Goal: Information Seeking & Learning: Understand process/instructions

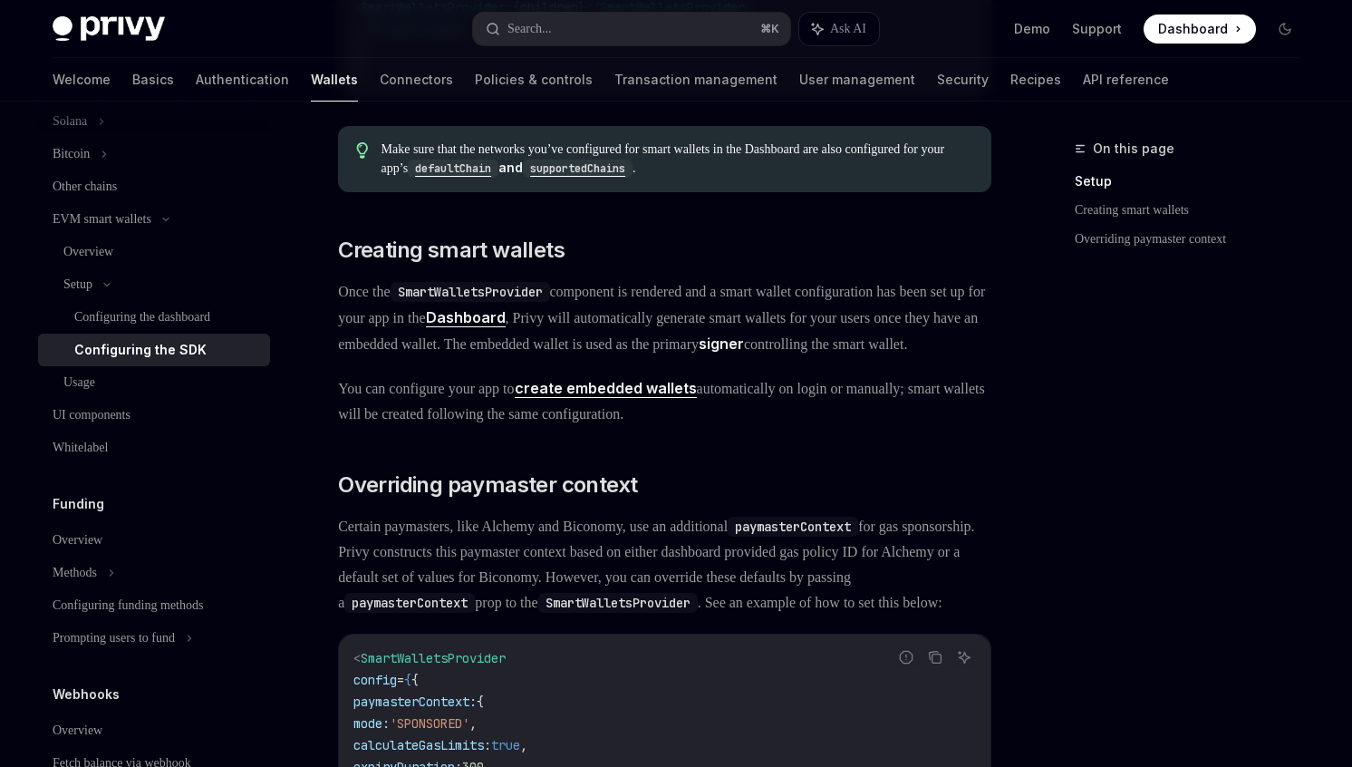
scroll to position [946, 0]
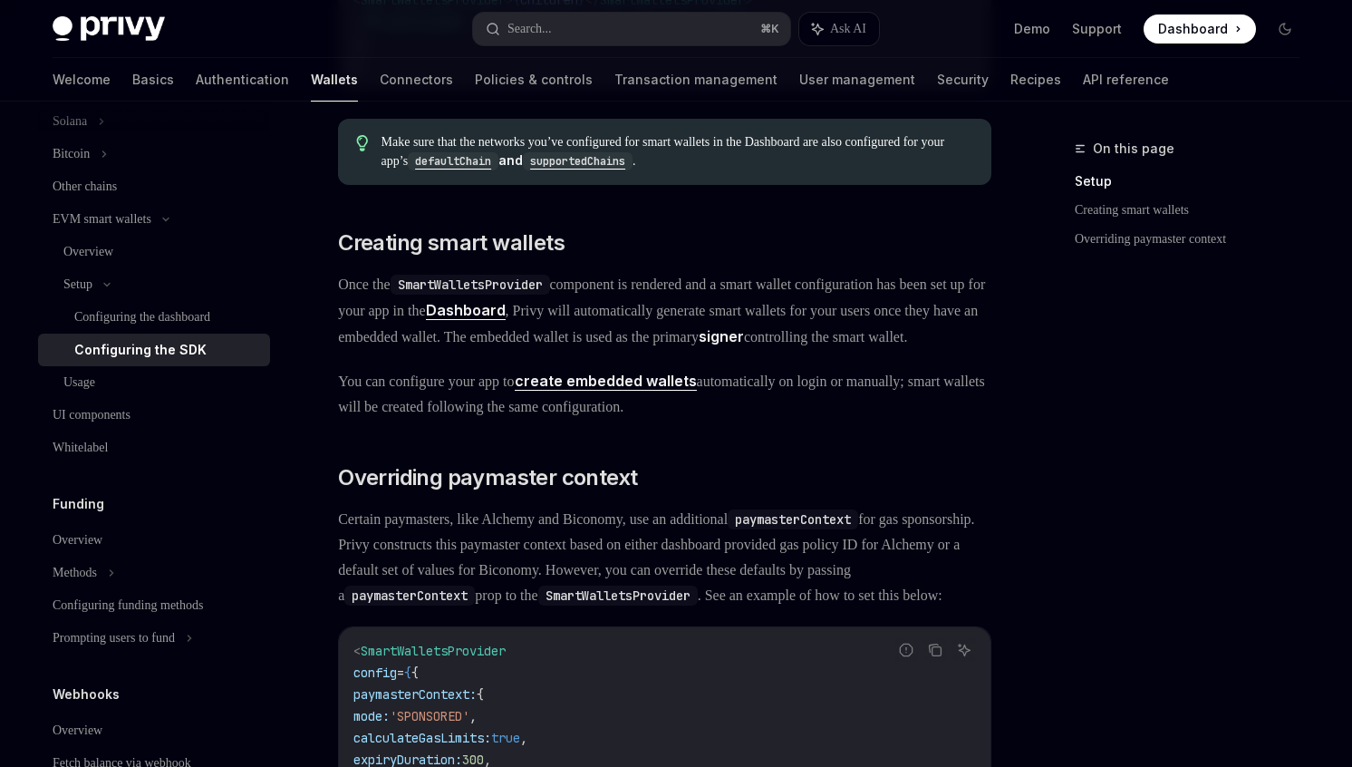
click at [506, 320] on link "Dashboard" at bounding box center [466, 310] width 80 height 19
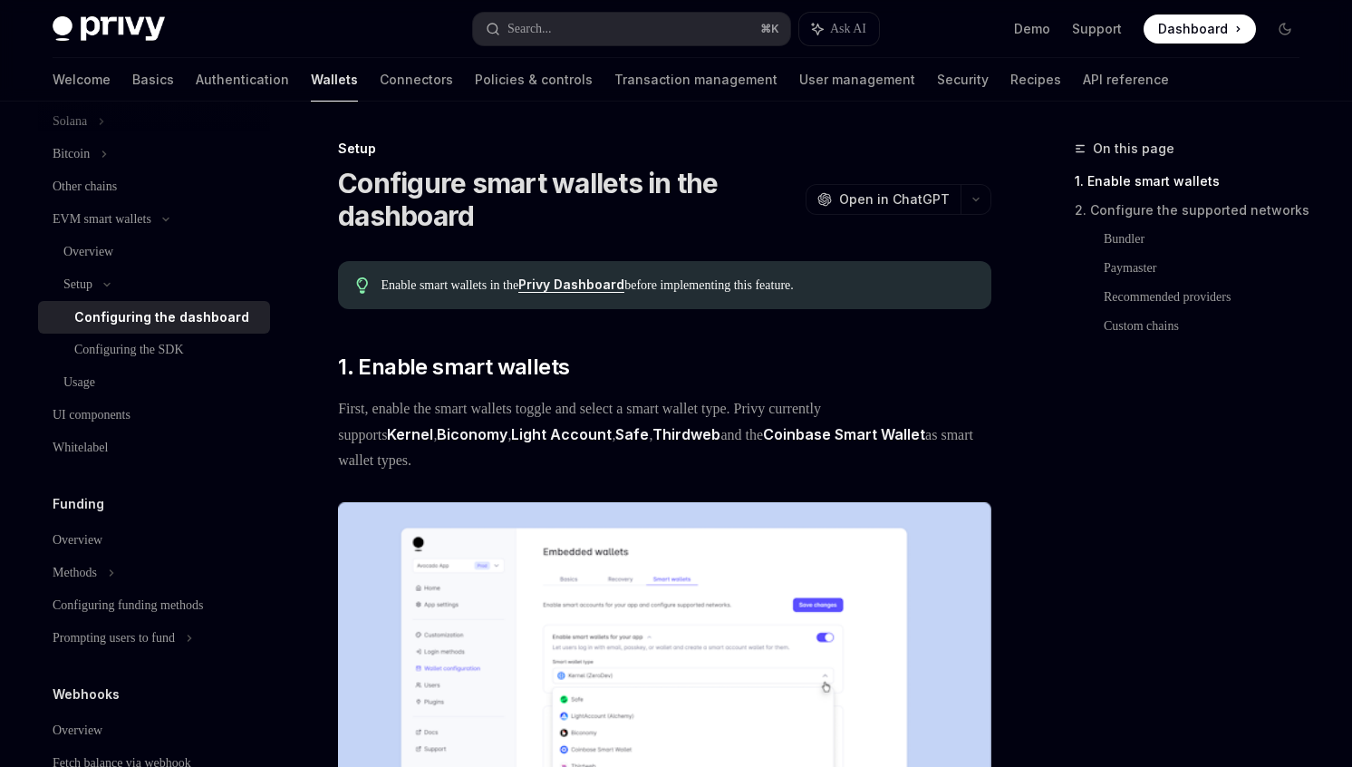
click at [598, 285] on link "Privy Dashboard" at bounding box center [571, 284] width 106 height 16
click at [98, 258] on div "Overview" at bounding box center [88, 252] width 50 height 22
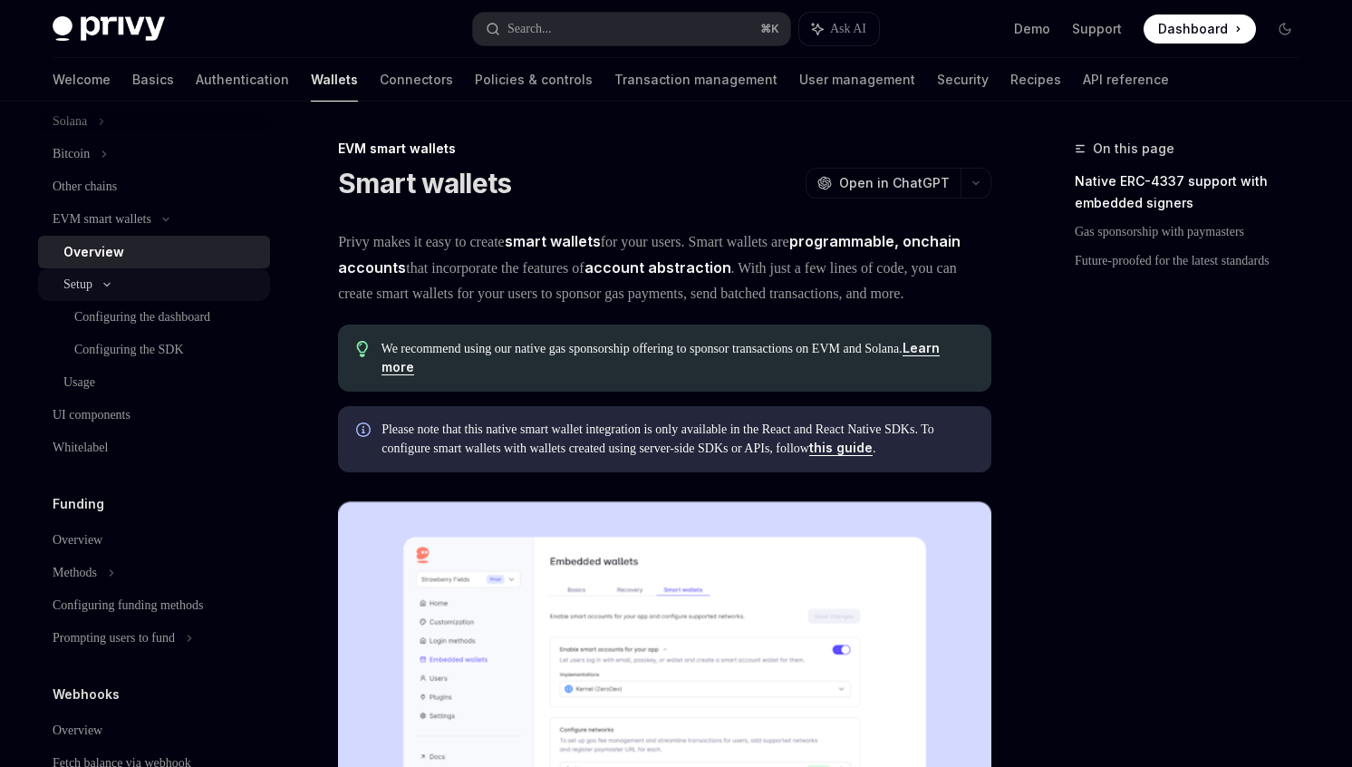
click at [91, 277] on div "Setup" at bounding box center [77, 285] width 29 height 22
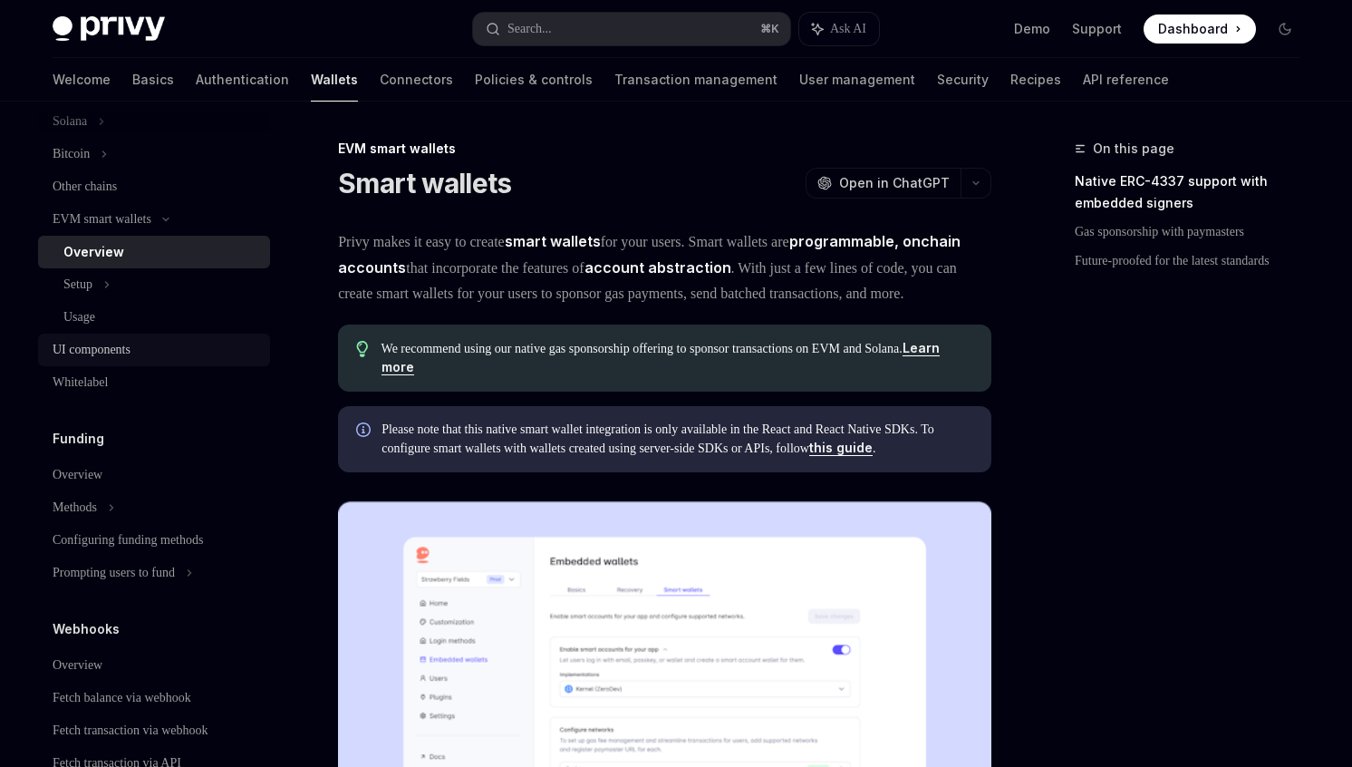
click at [107, 334] on link "UI components" at bounding box center [154, 350] width 232 height 33
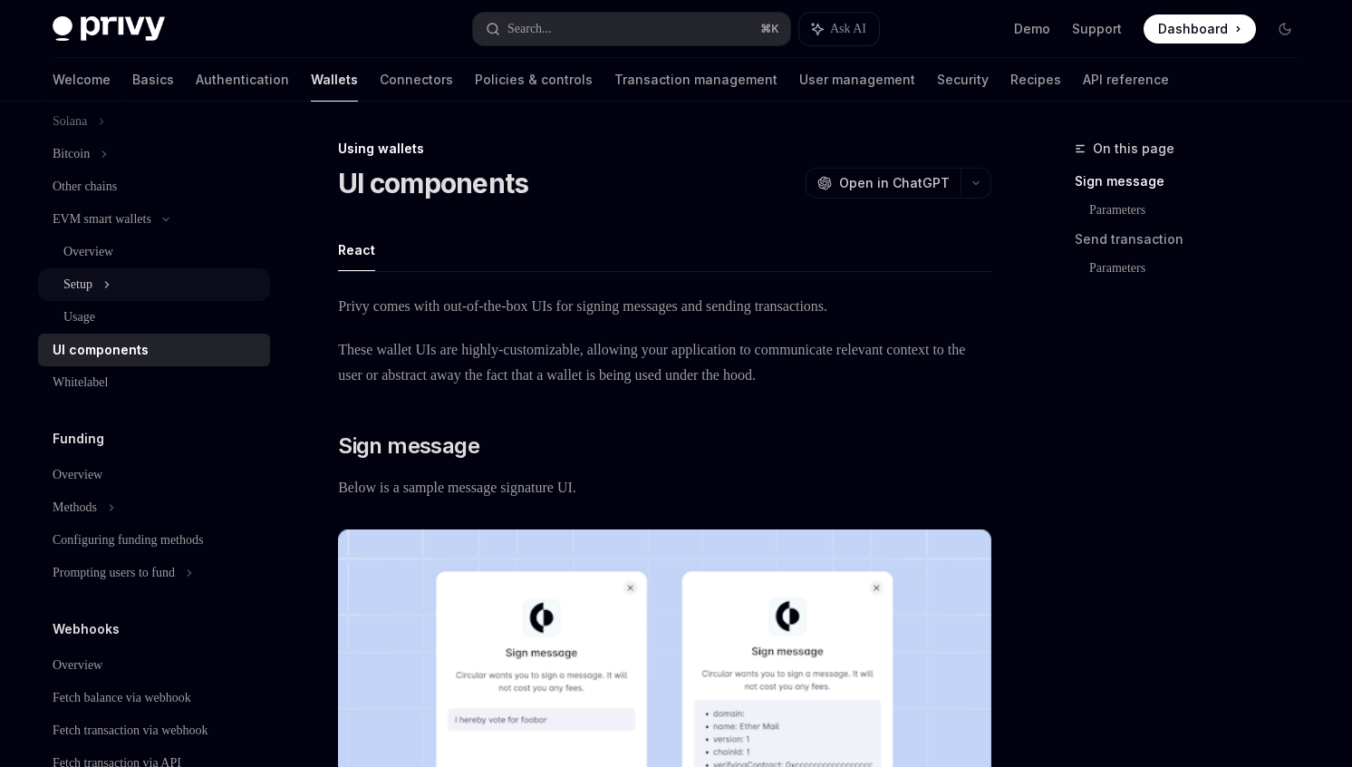
click at [92, 289] on div "Setup" at bounding box center [77, 285] width 29 height 22
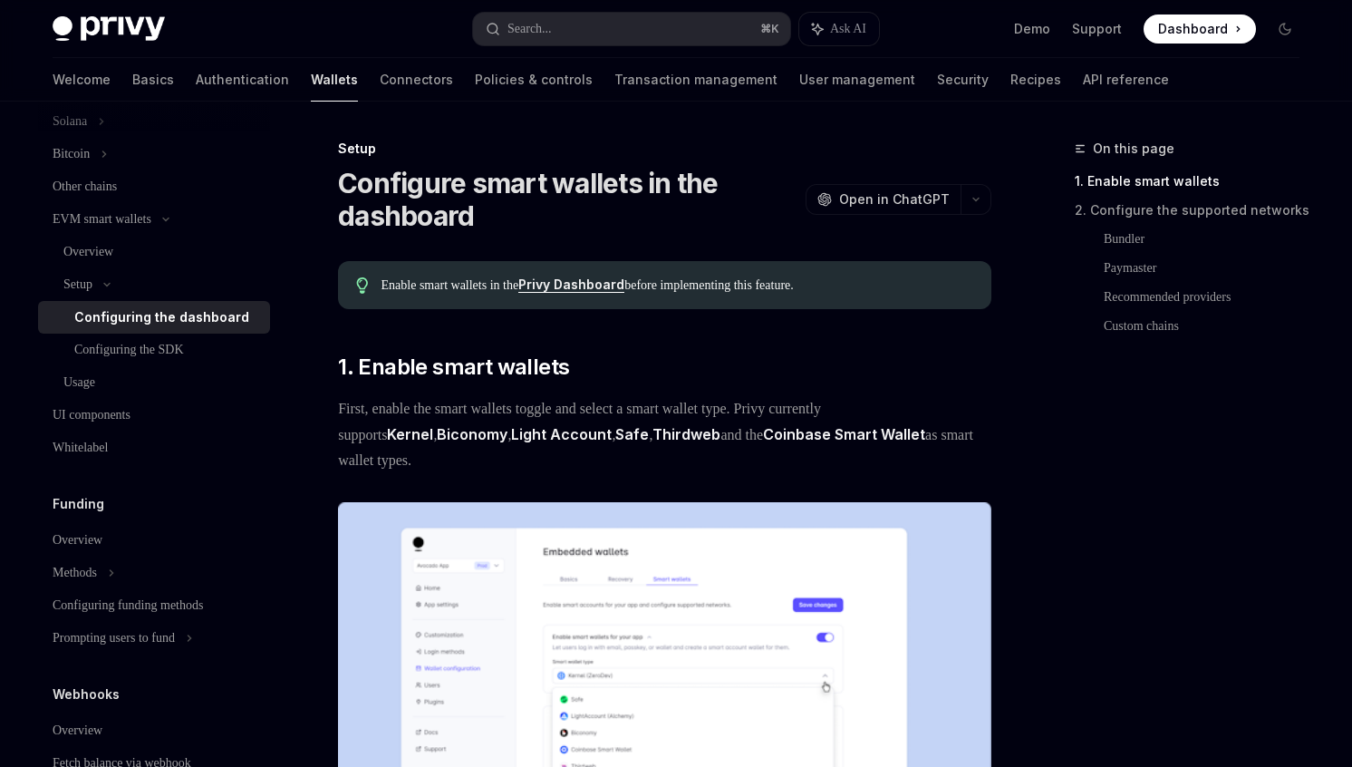
click at [106, 323] on div "Configuring the dashboard" at bounding box center [161, 317] width 175 height 22
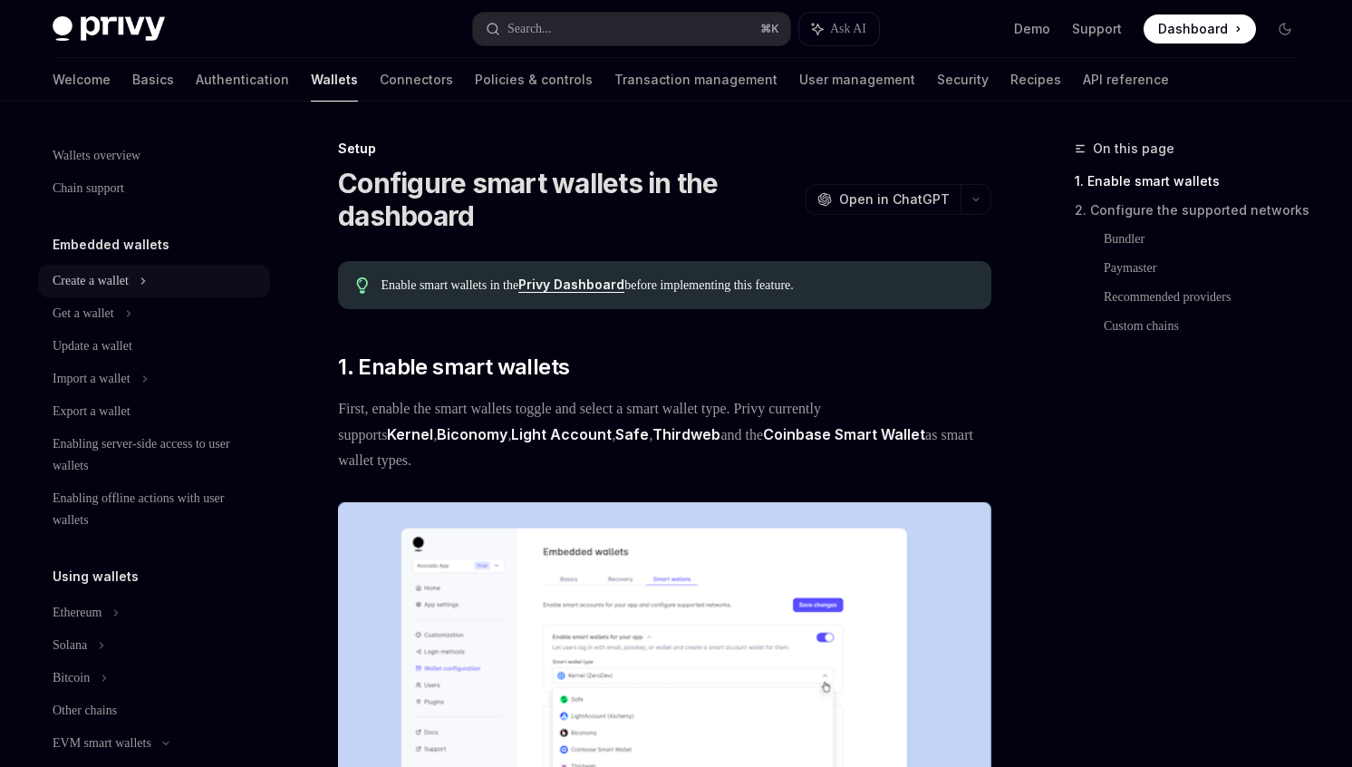
click at [103, 283] on div "Create a wallet" at bounding box center [91, 281] width 76 height 22
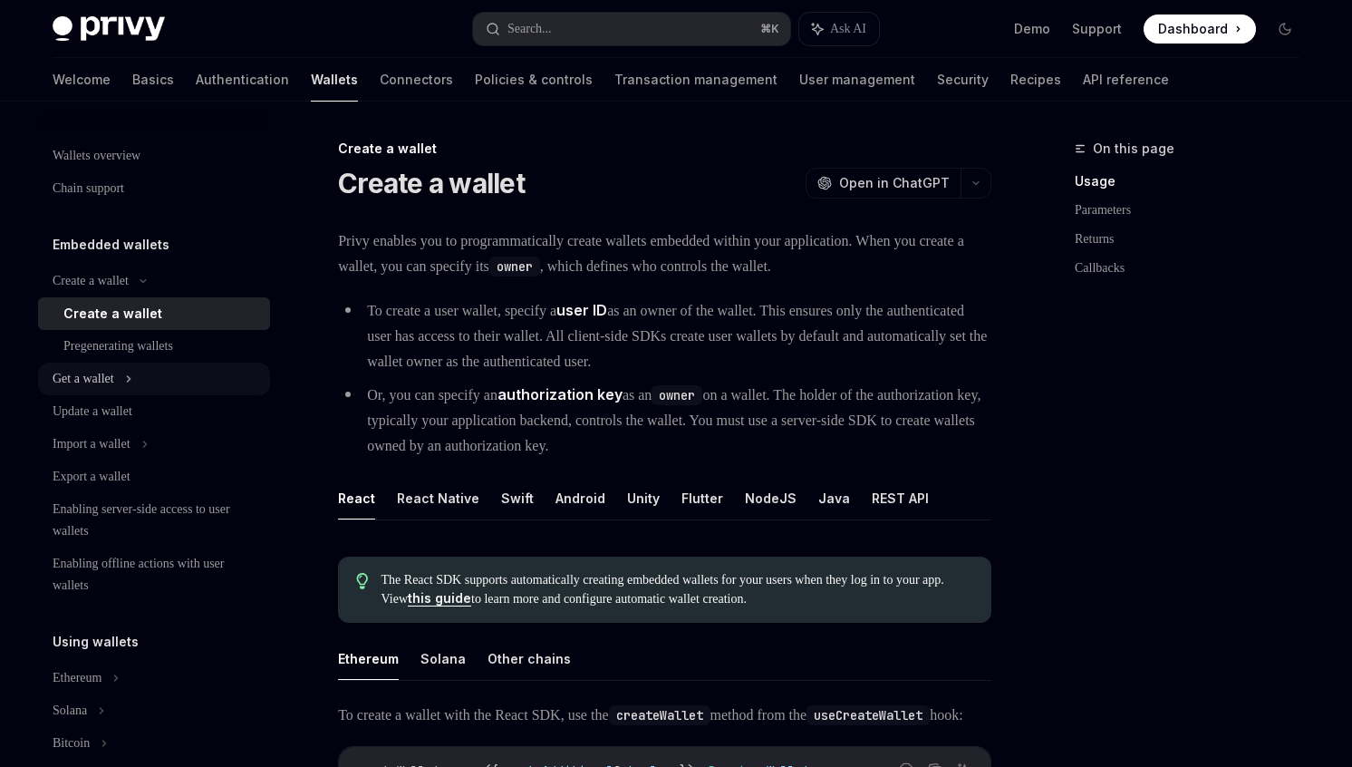
click at [129, 365] on div "Get a wallet" at bounding box center [154, 379] width 232 height 33
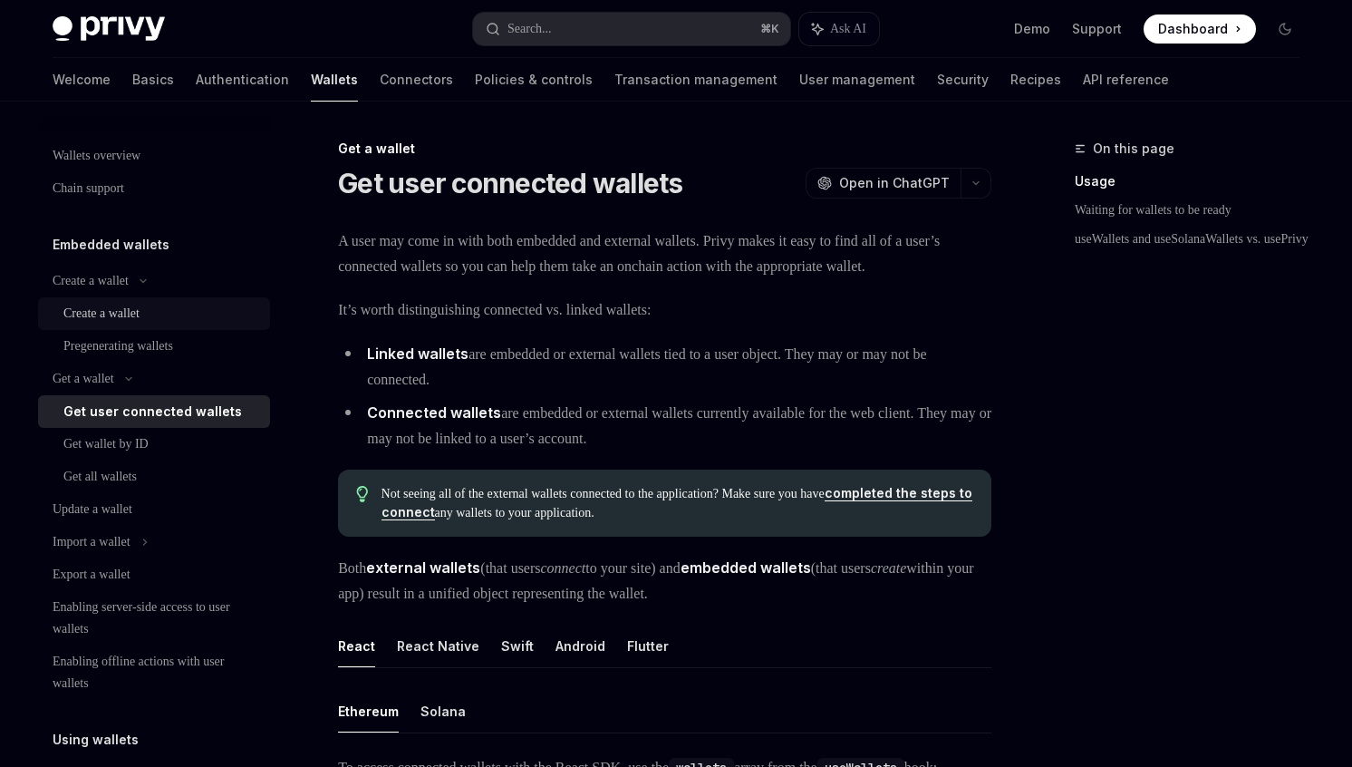
click at [129, 322] on div "Create a wallet" at bounding box center [101, 314] width 76 height 22
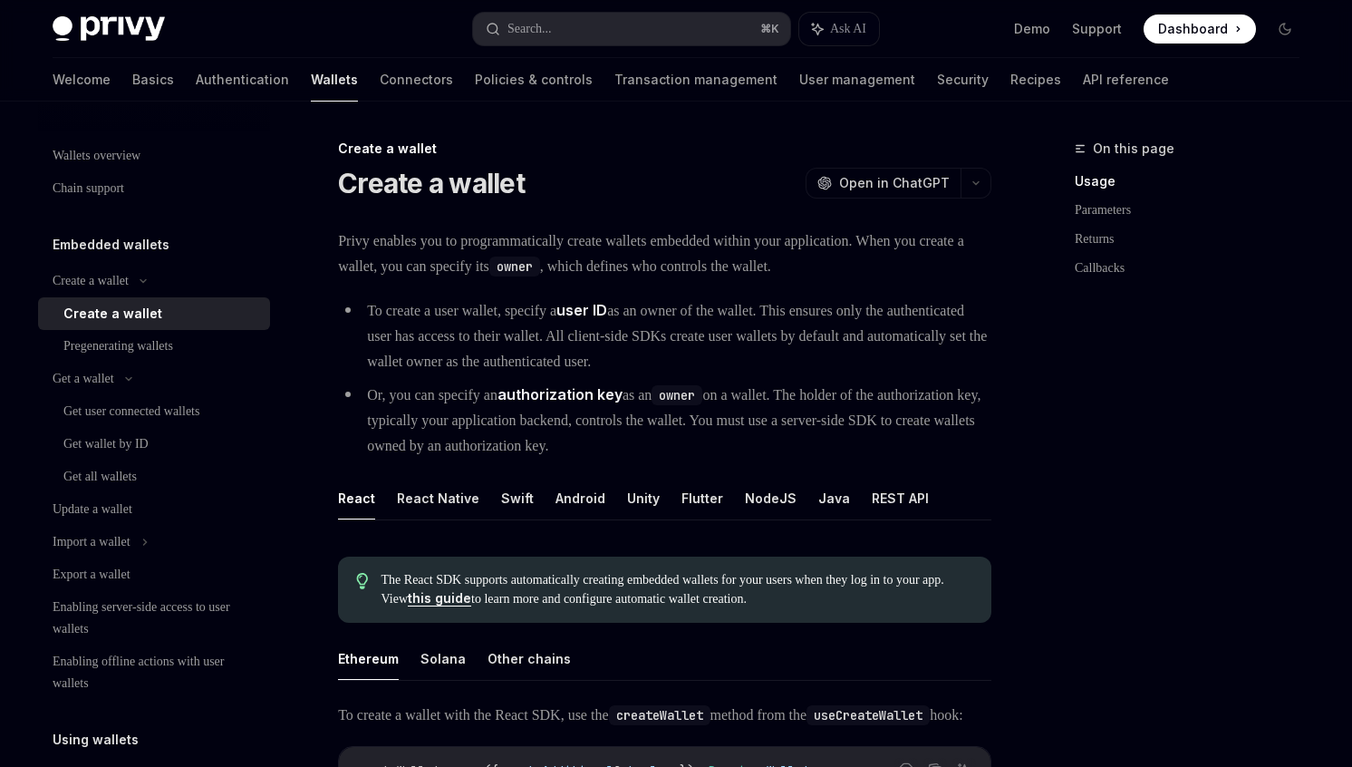
click at [129, 322] on div "Create a wallet" at bounding box center [112, 314] width 99 height 22
click at [132, 73] on link "Basics" at bounding box center [153, 80] width 42 height 44
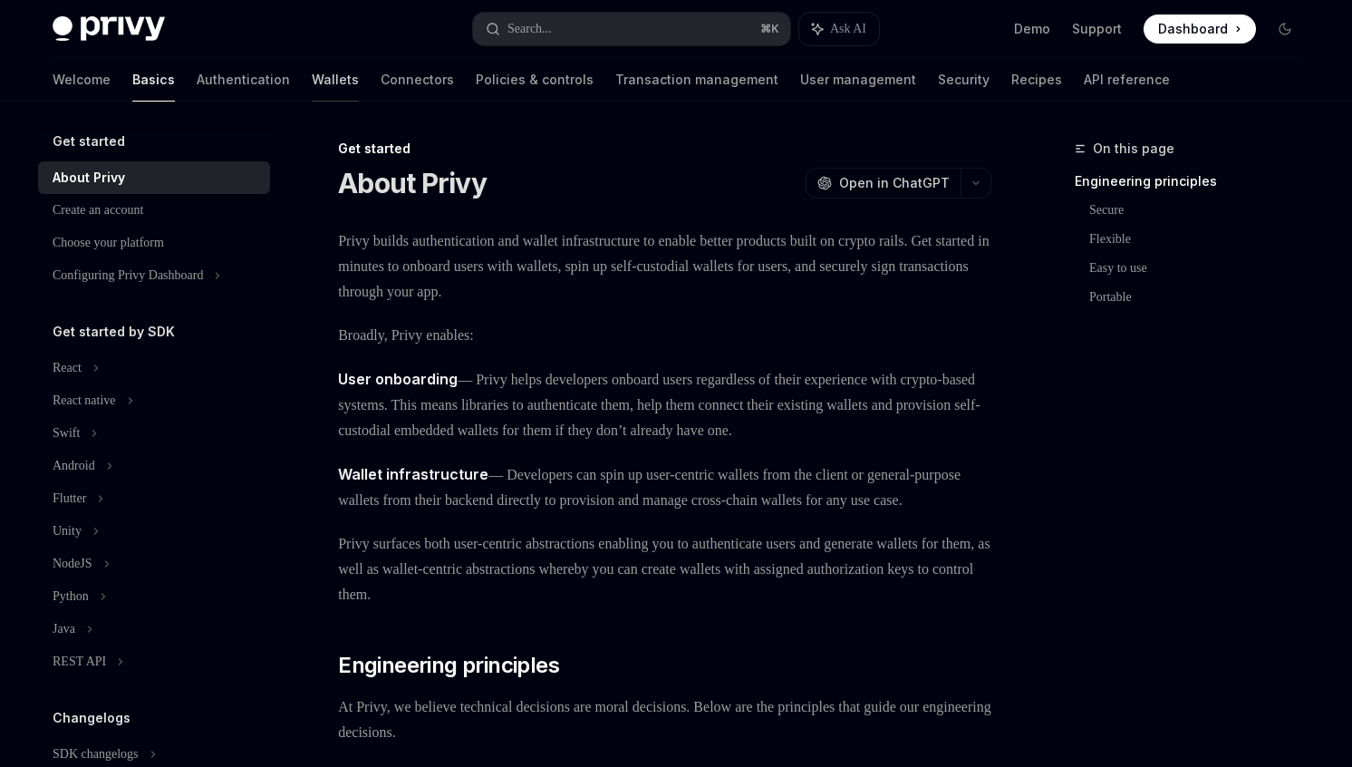
click at [312, 82] on link "Wallets" at bounding box center [335, 80] width 47 height 44
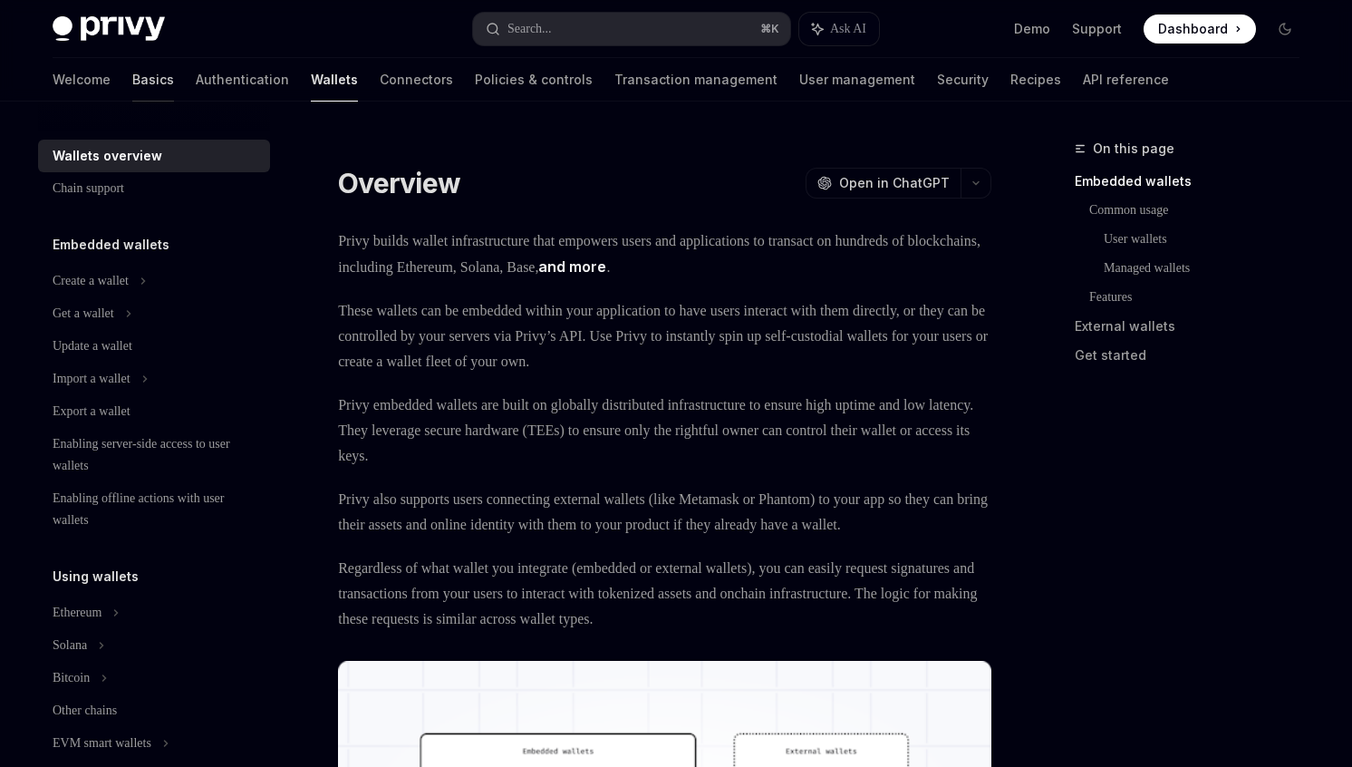
click at [132, 92] on link "Basics" at bounding box center [153, 80] width 42 height 44
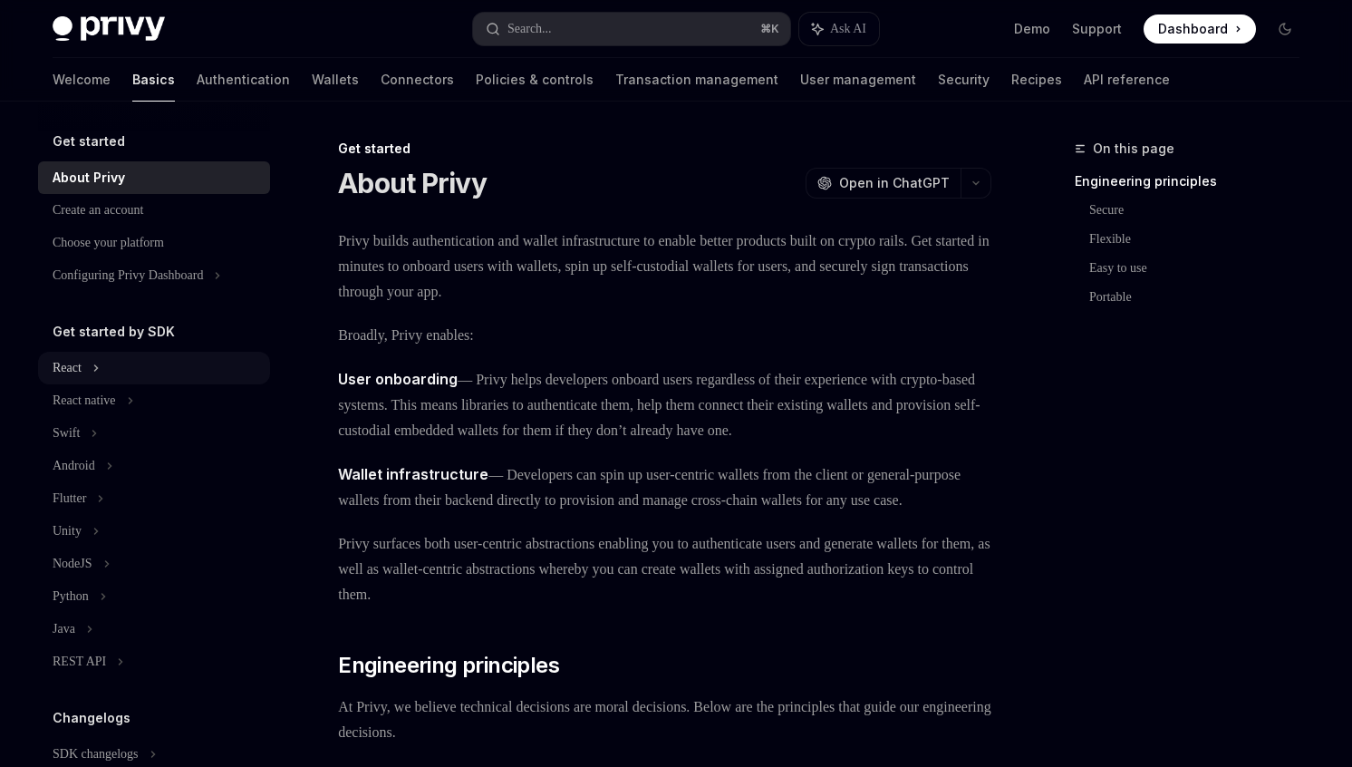
click at [82, 361] on div "React" at bounding box center [67, 368] width 29 height 22
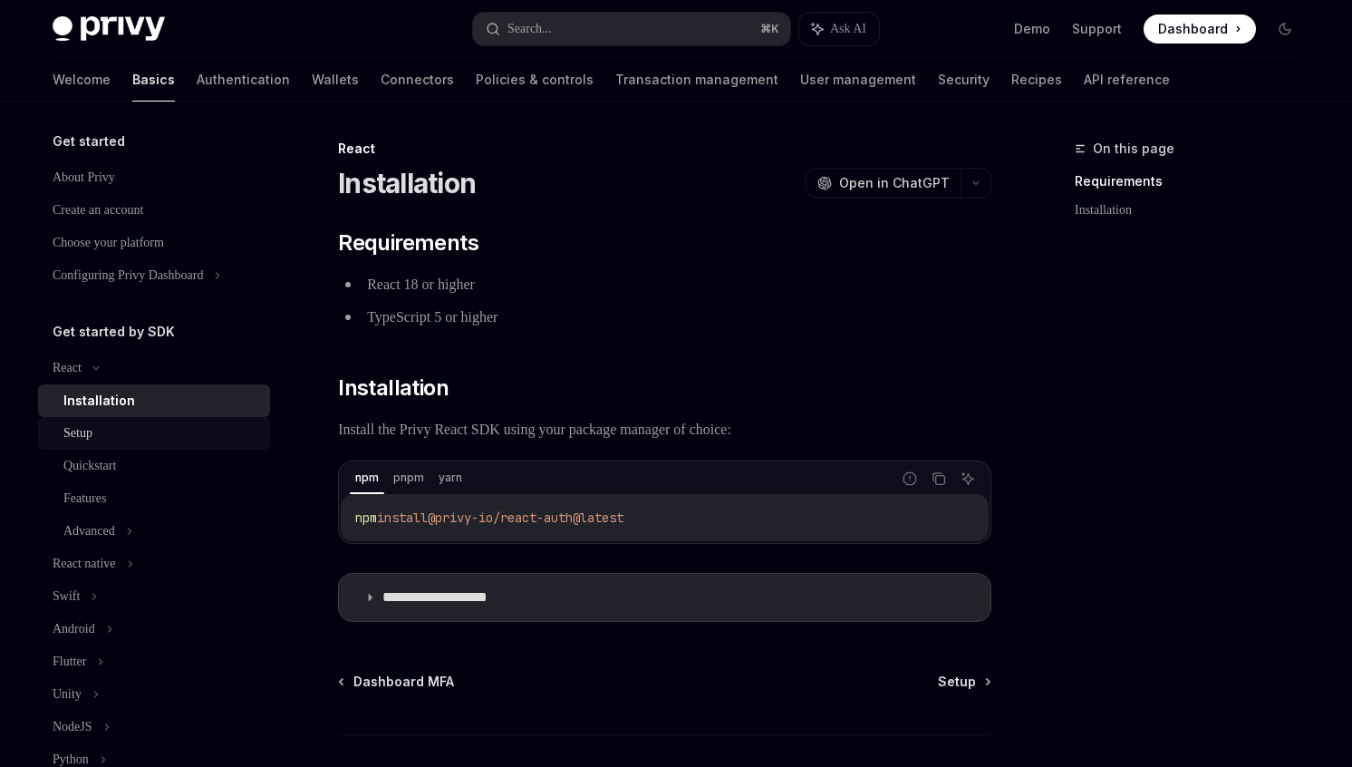
click at [90, 428] on div "Setup" at bounding box center [77, 433] width 29 height 22
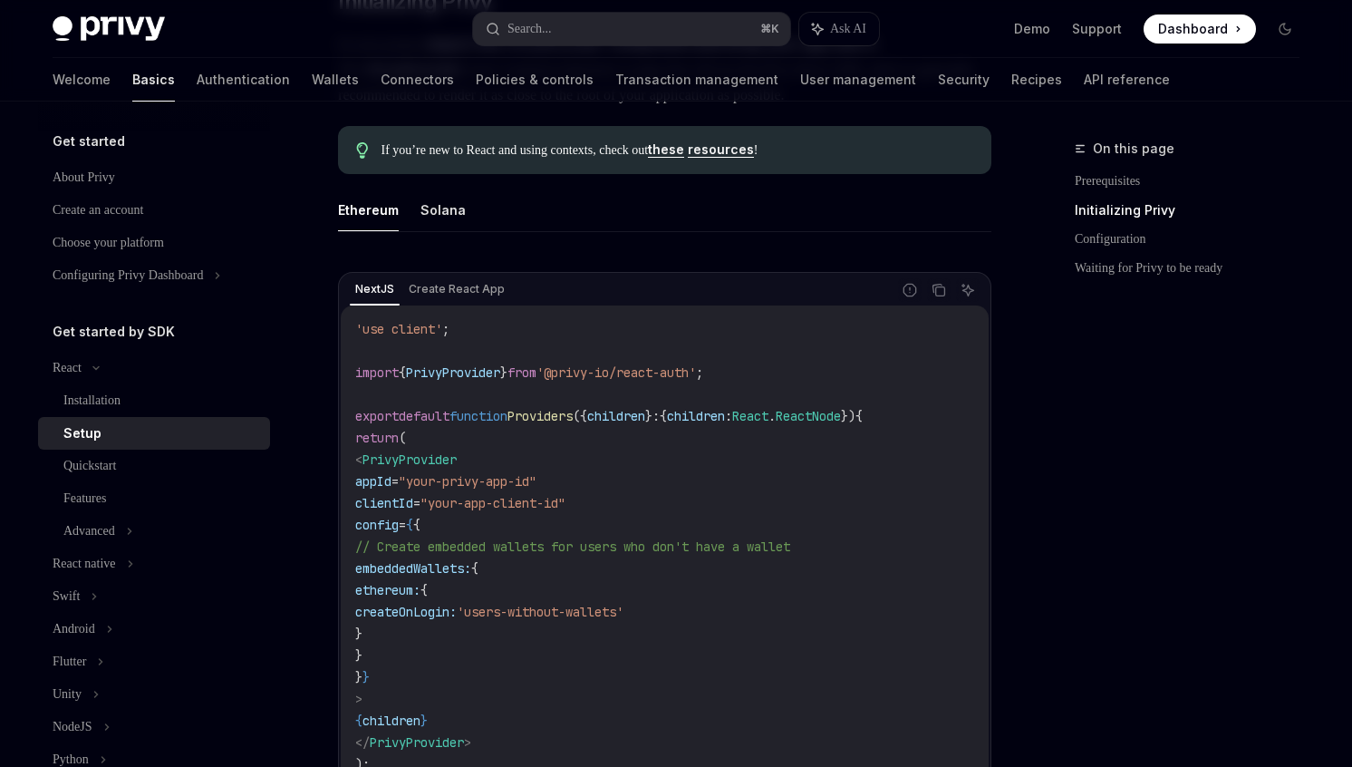
scroll to position [466, 0]
click at [111, 390] on div "Installation" at bounding box center [91, 401] width 57 height 22
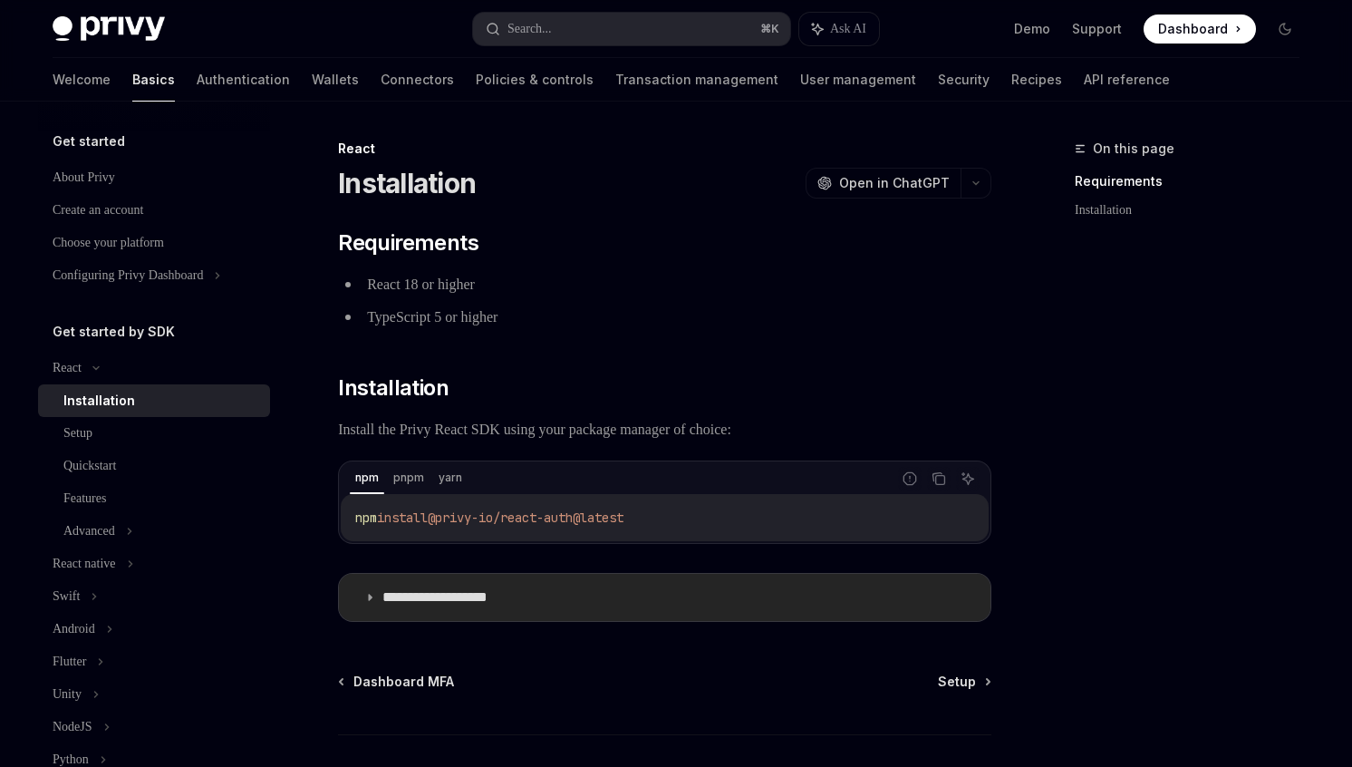
click at [401, 576] on summary "**********" at bounding box center [665, 597] width 652 height 47
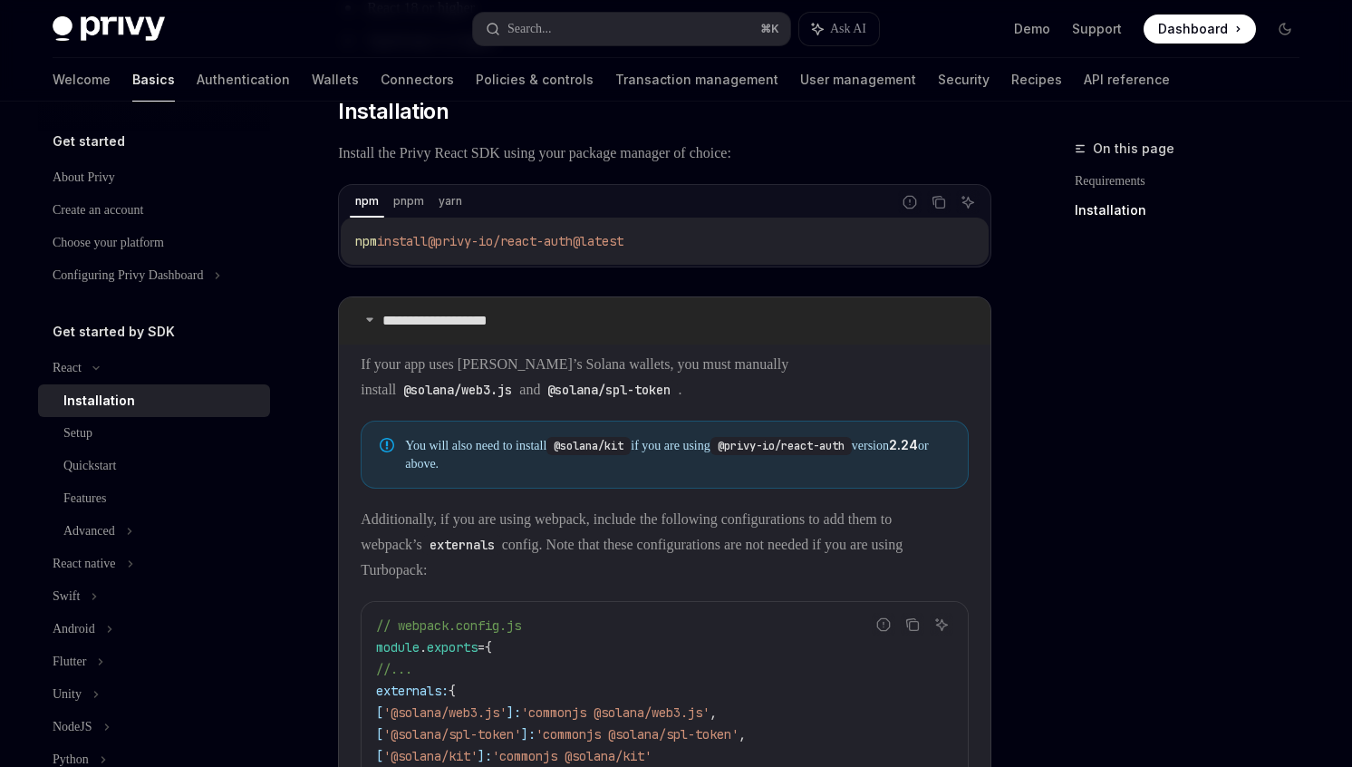
scroll to position [279, 0]
click at [143, 434] on div "Setup" at bounding box center [161, 433] width 196 height 22
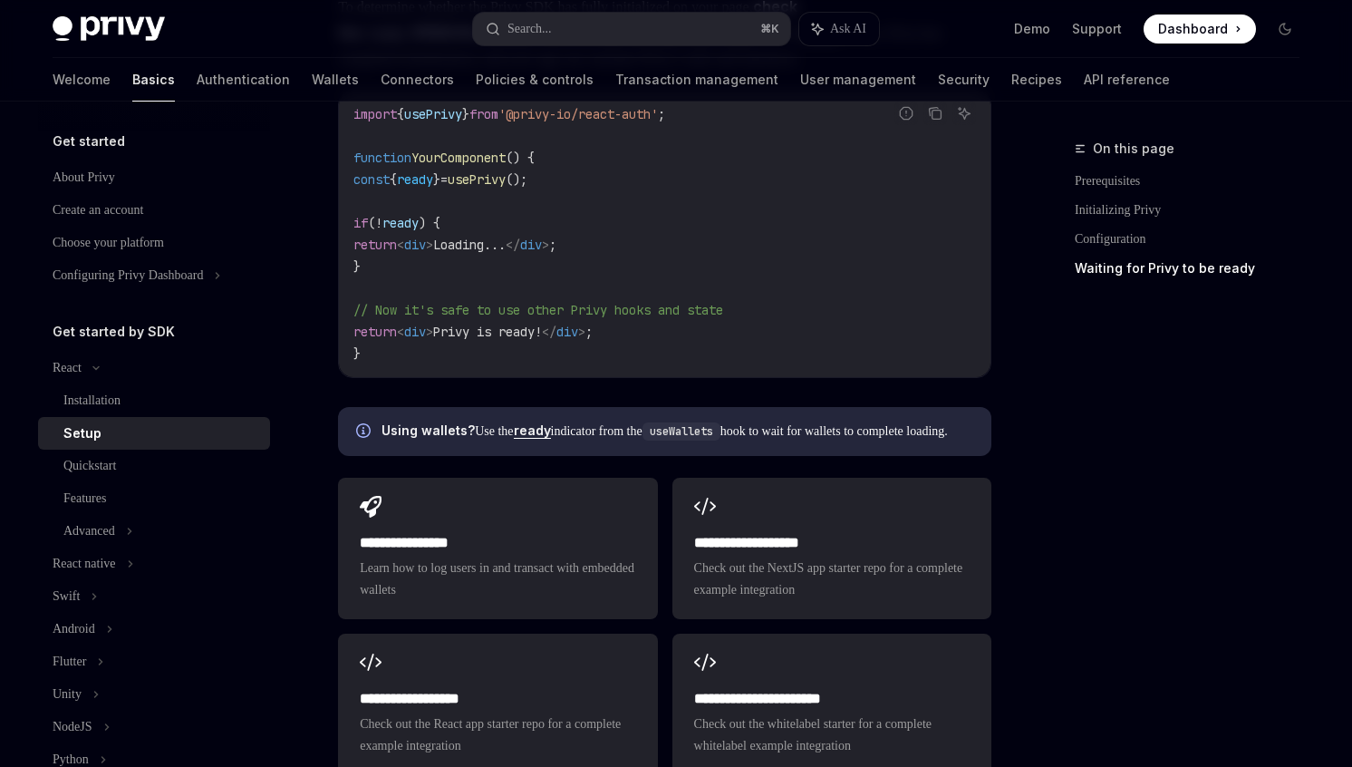
scroll to position [2345, 0]
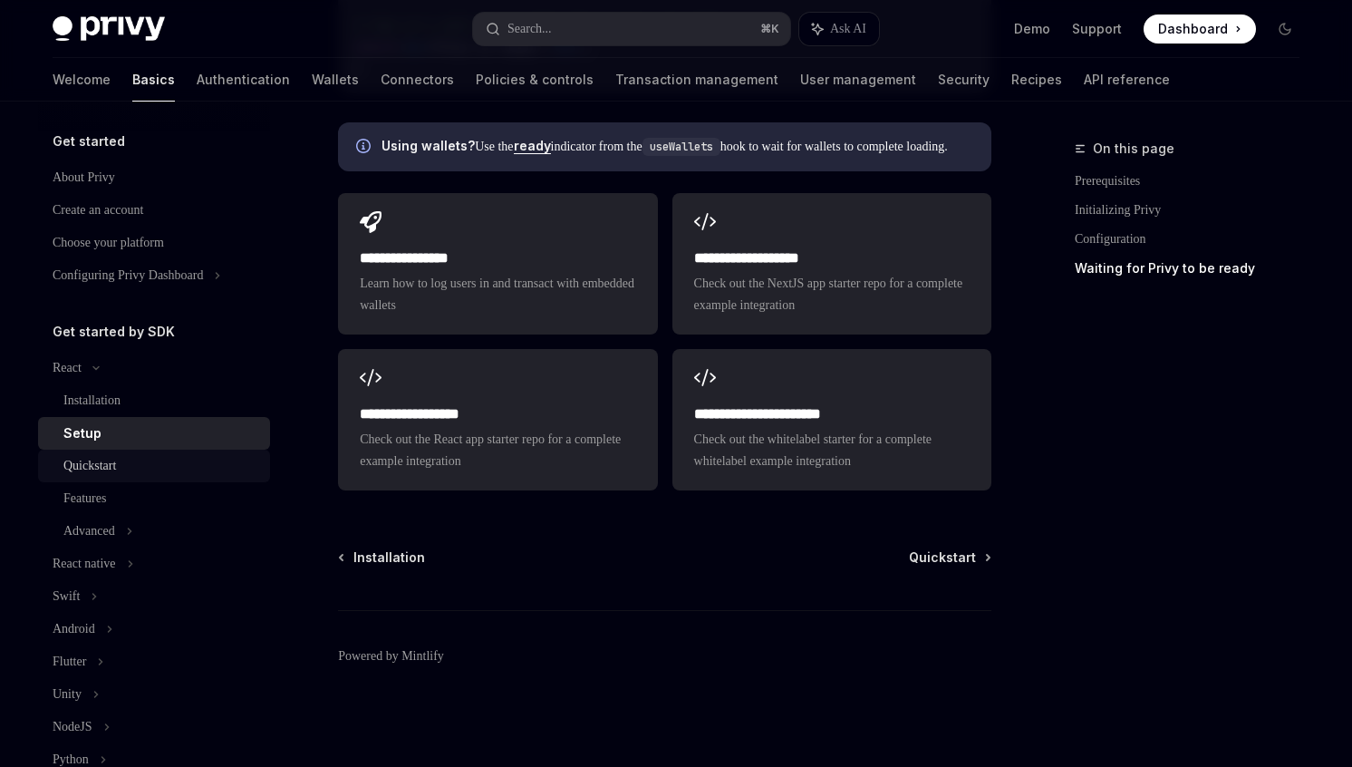
click at [87, 468] on div "Quickstart" at bounding box center [89, 466] width 53 height 22
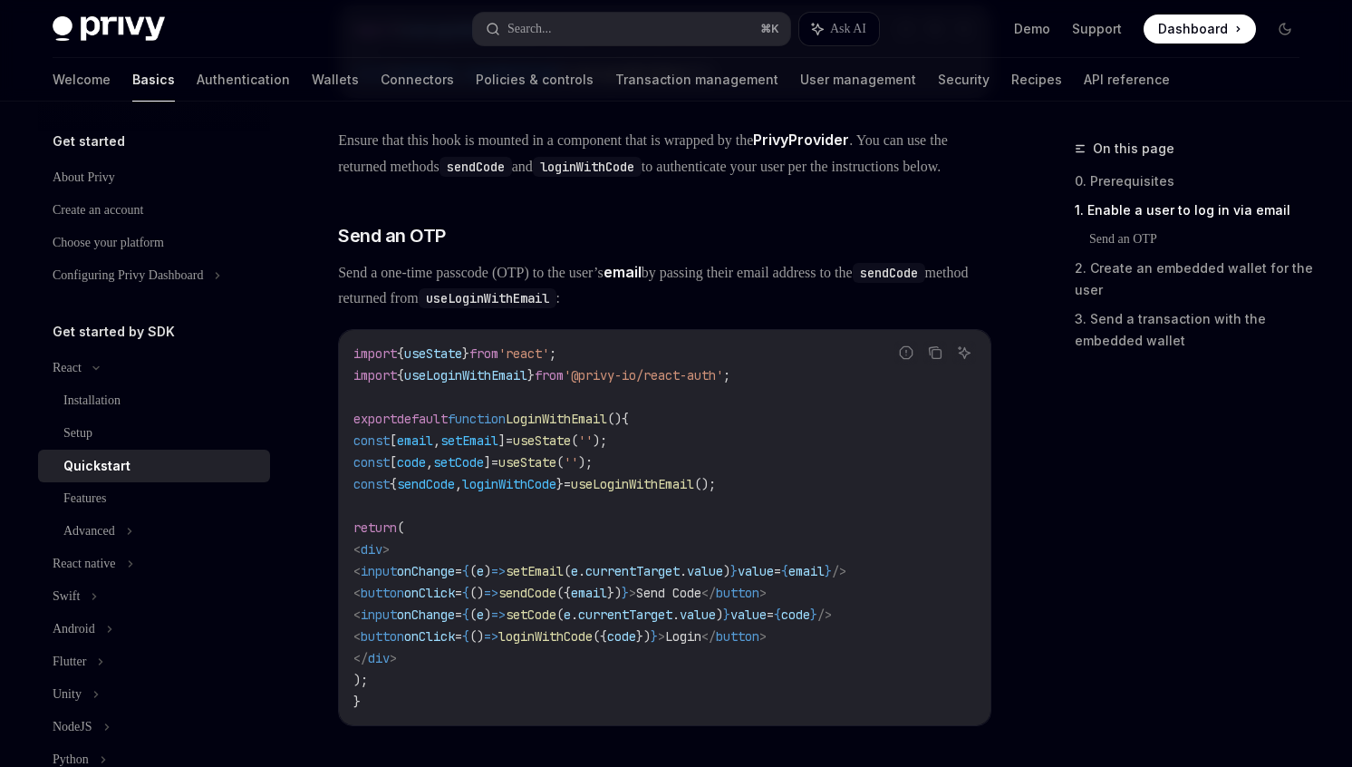
scroll to position [613, 0]
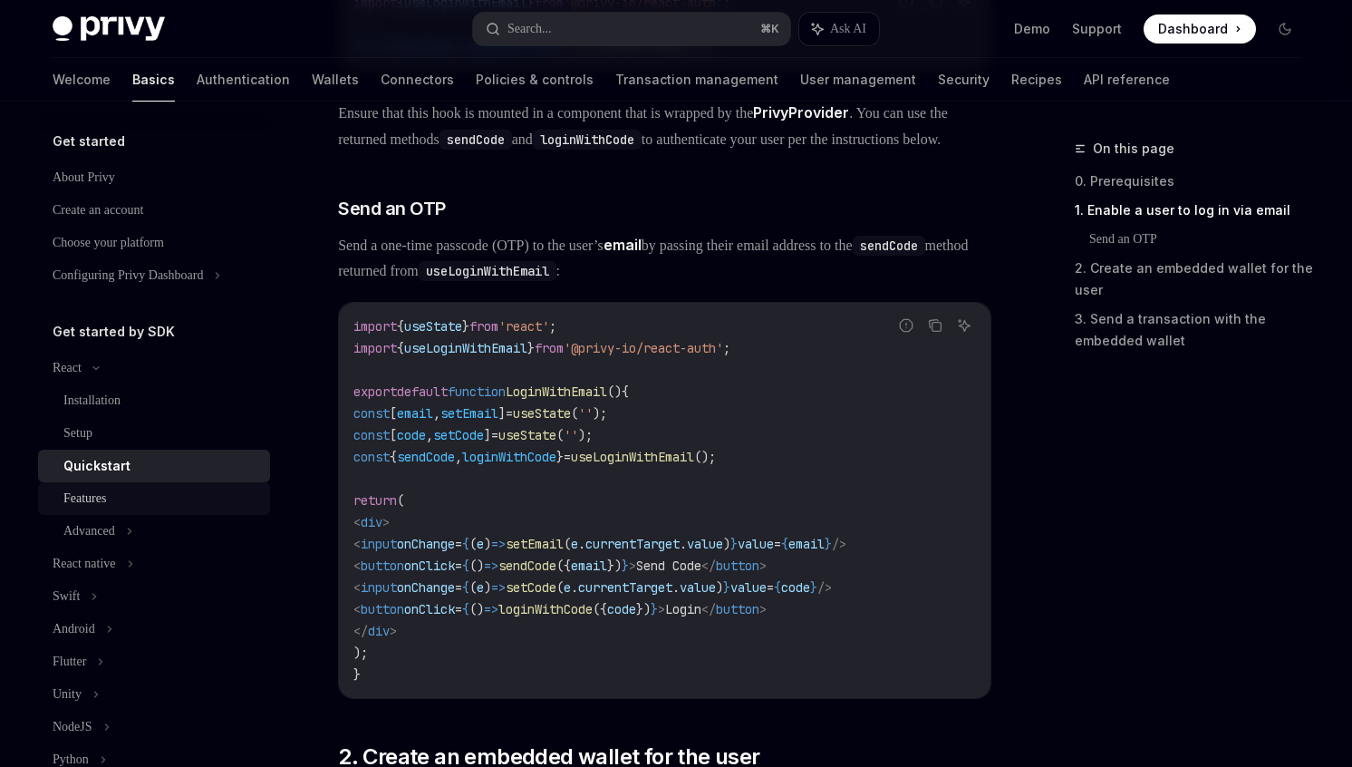
click at [91, 499] on div "Features" at bounding box center [84, 499] width 43 height 22
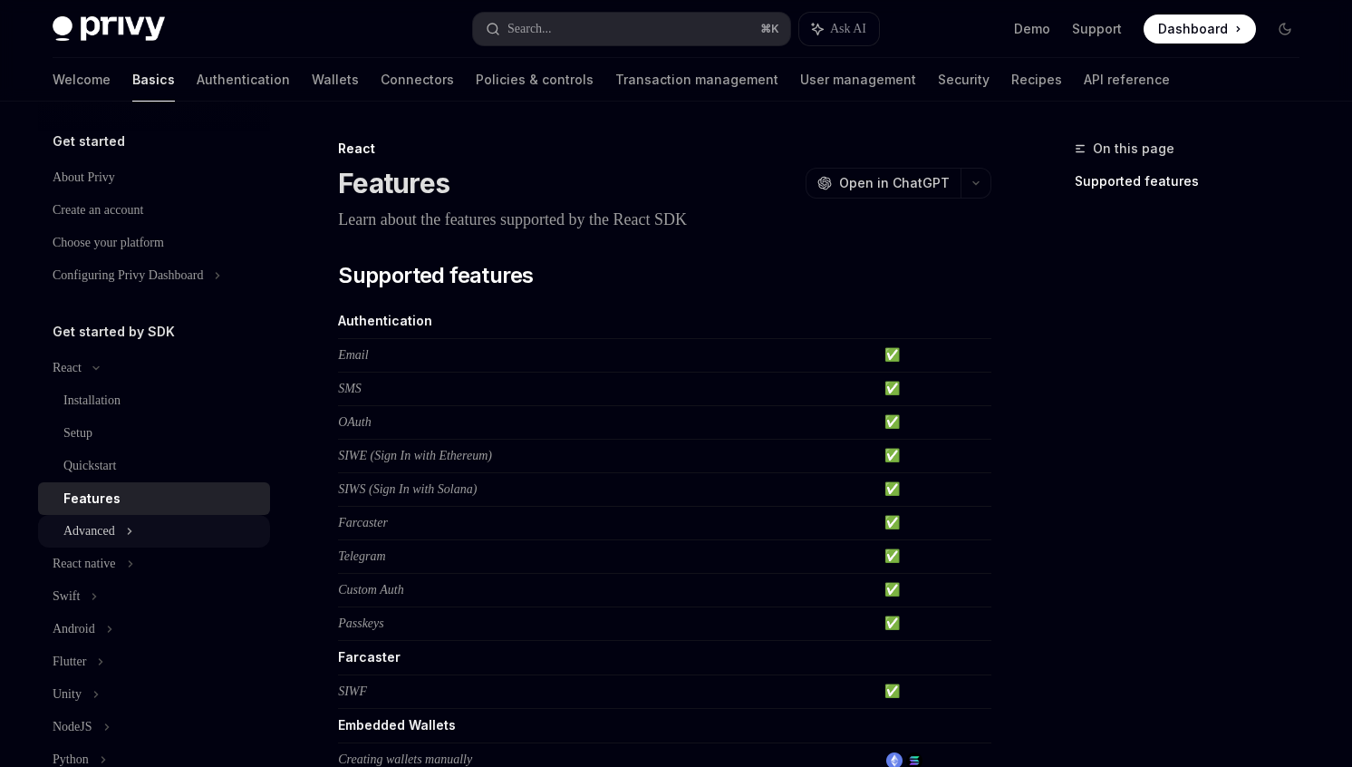
click at [107, 533] on div "Advanced" at bounding box center [89, 531] width 52 height 22
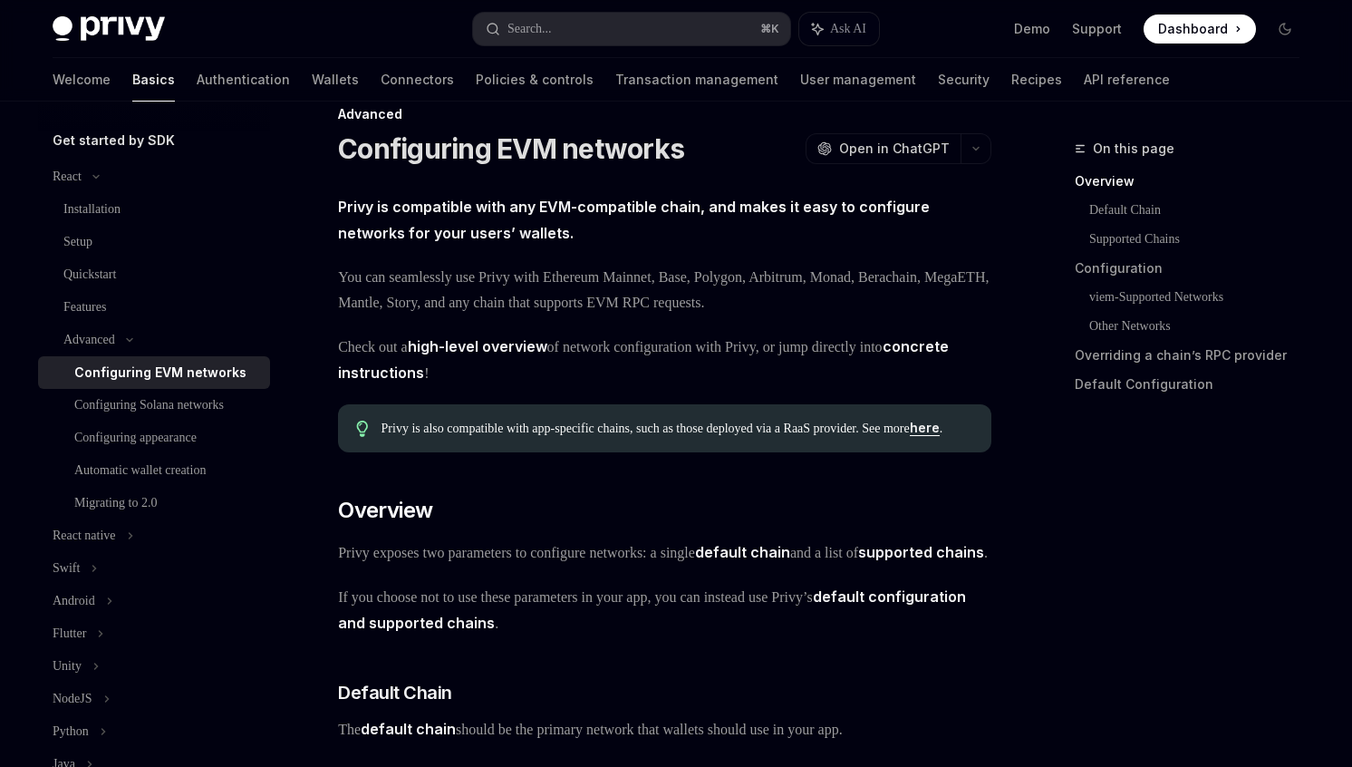
scroll to position [524, 0]
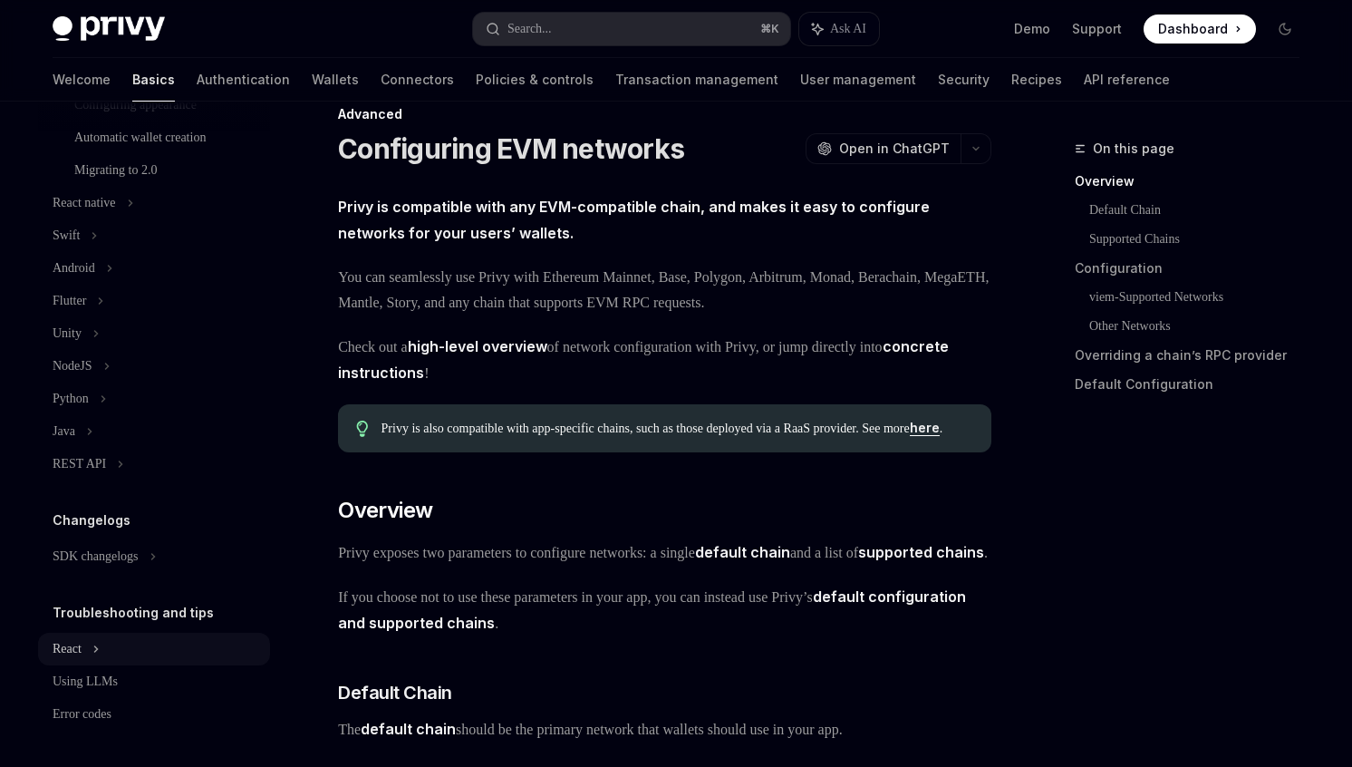
click at [112, 662] on div "React" at bounding box center [154, 649] width 232 height 33
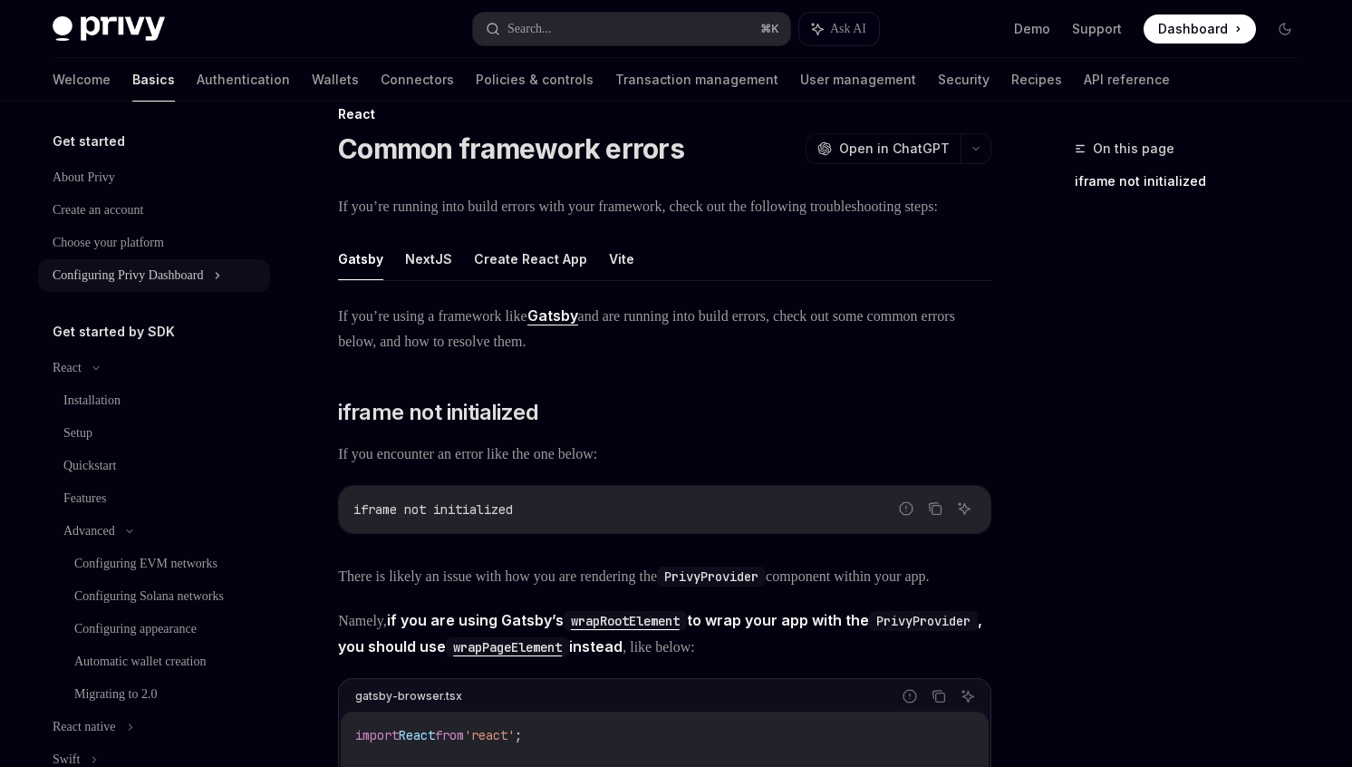
click at [73, 265] on div "Configuring Privy Dashboard" at bounding box center [128, 276] width 150 height 22
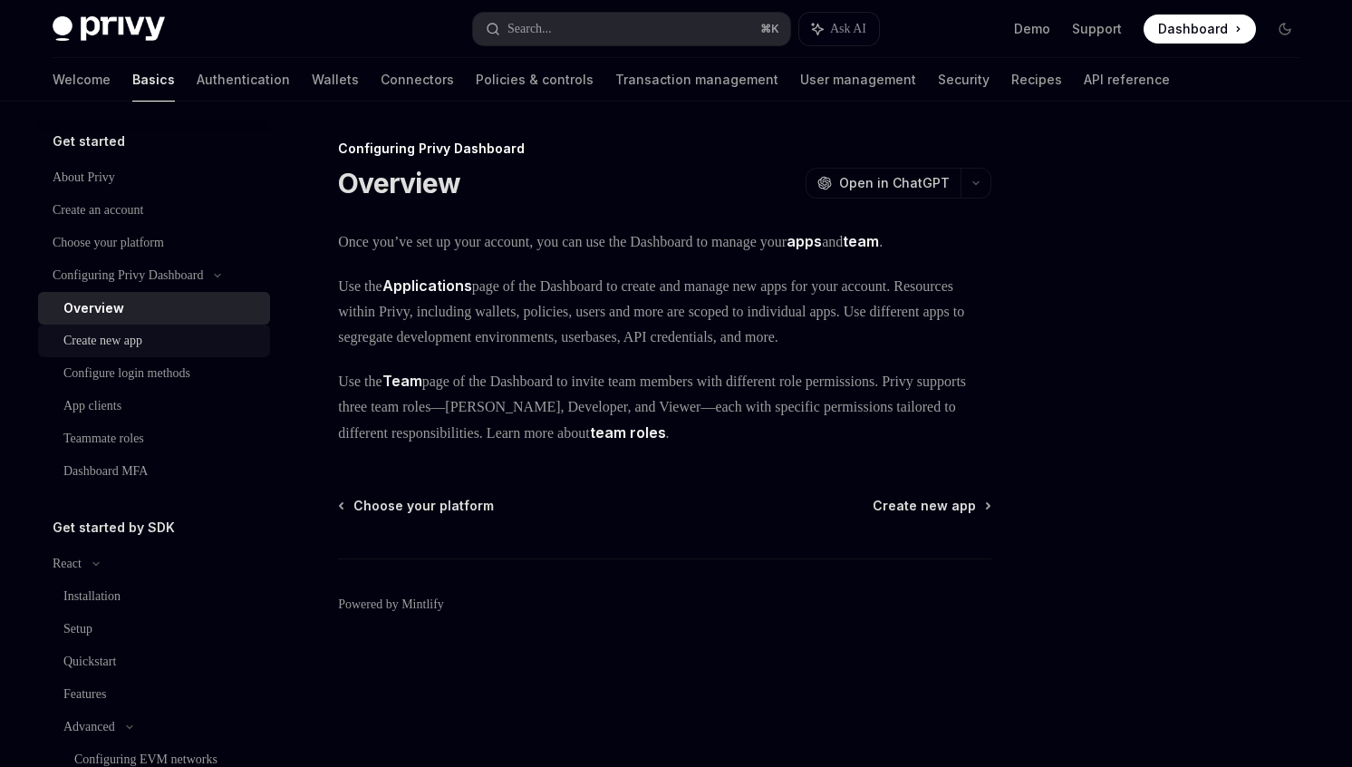
click at [92, 327] on link "Create new app" at bounding box center [154, 340] width 232 height 33
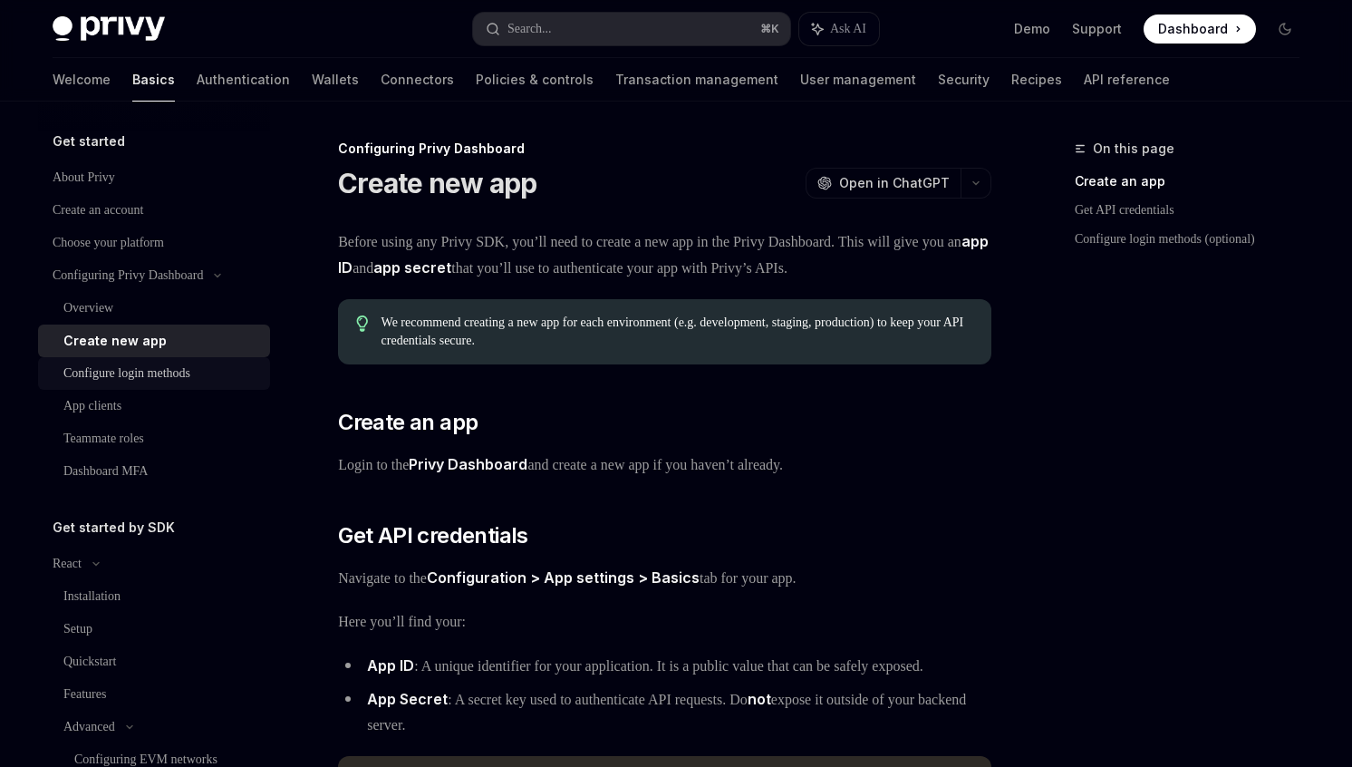
click at [94, 372] on div "Configure login methods" at bounding box center [126, 374] width 127 height 22
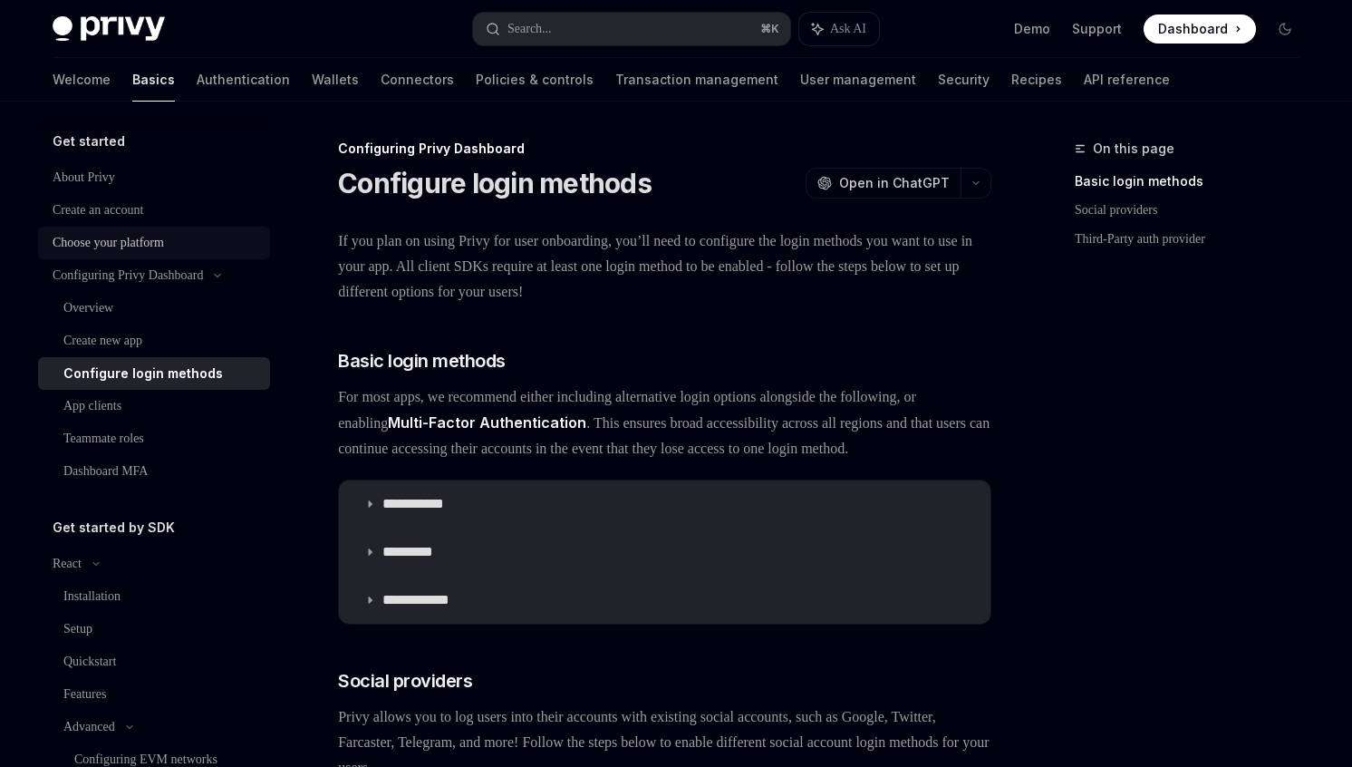
click at [93, 238] on div "Choose your platform" at bounding box center [108, 243] width 111 height 22
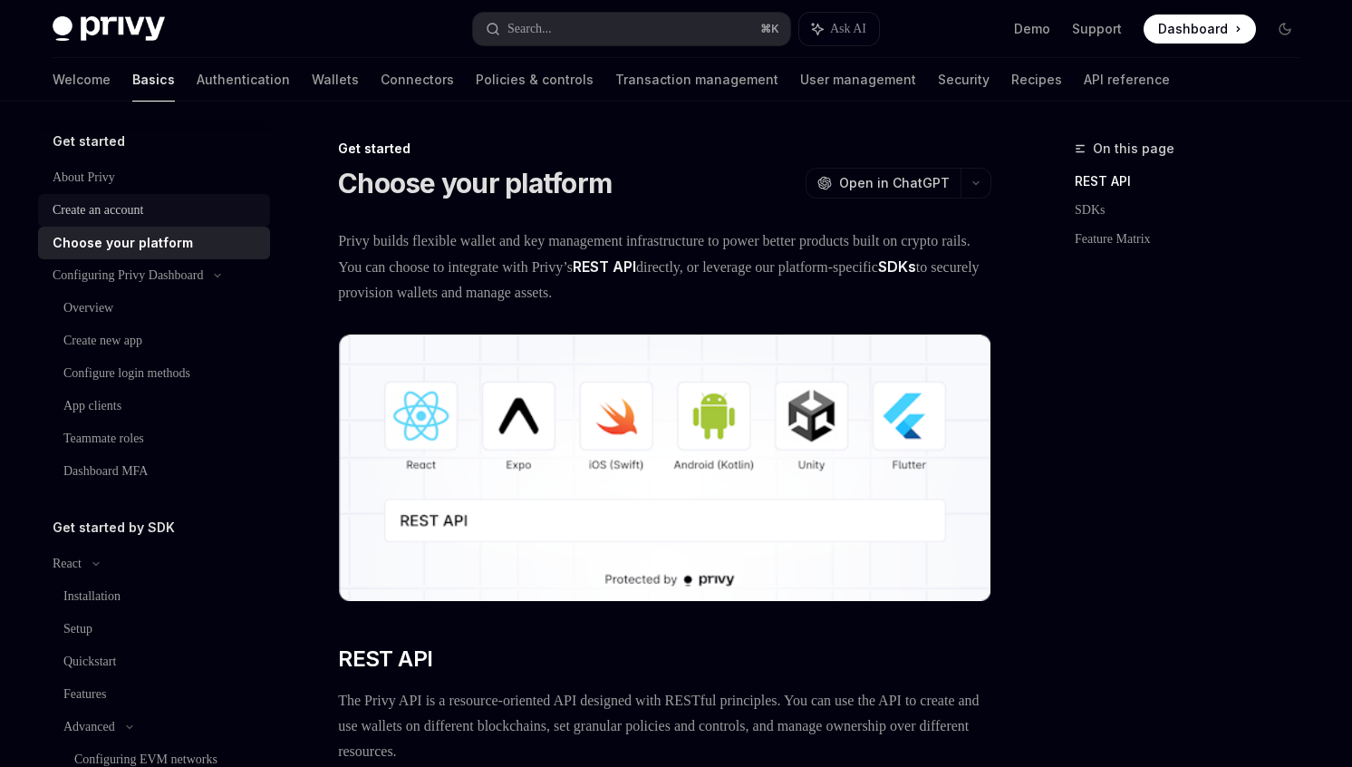
click at [85, 198] on link "Create an account" at bounding box center [154, 210] width 232 height 33
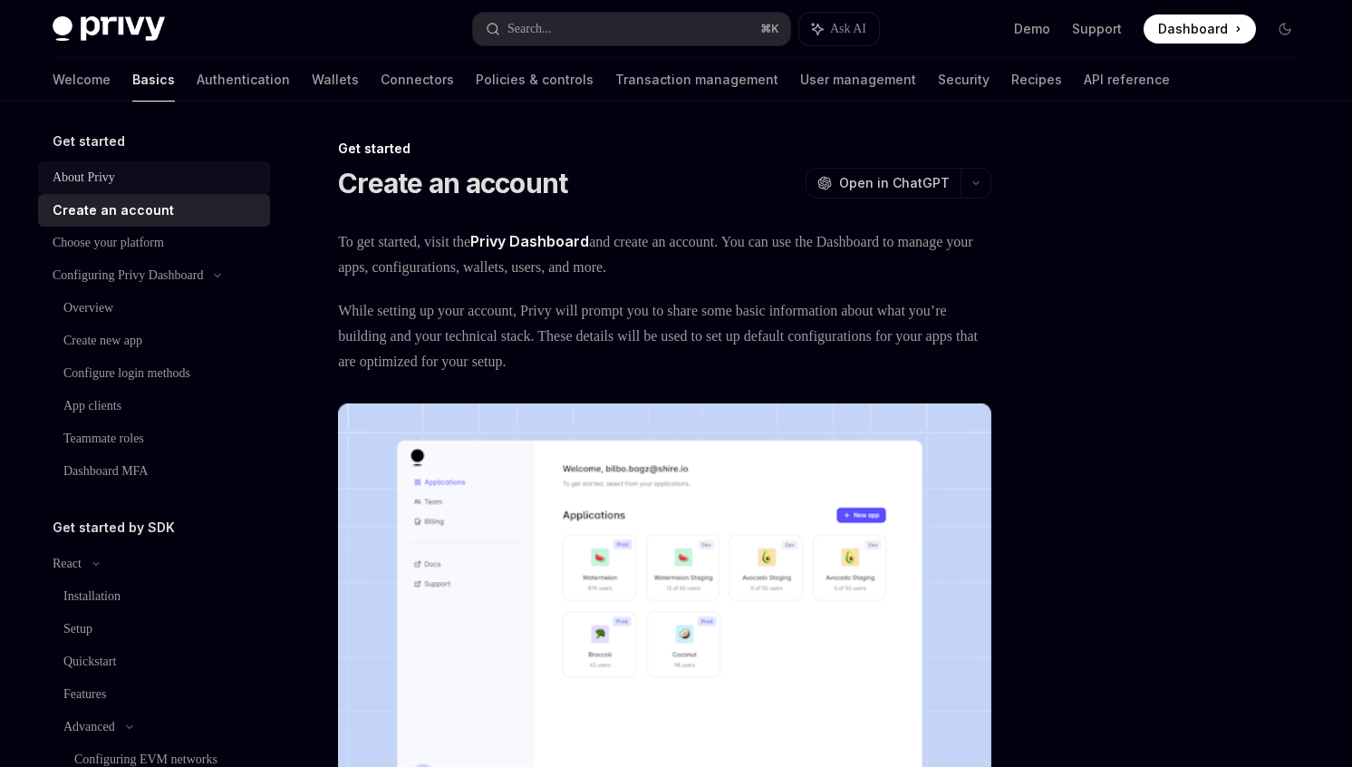
click at [76, 167] on div "About Privy" at bounding box center [84, 178] width 63 height 22
type textarea "*"
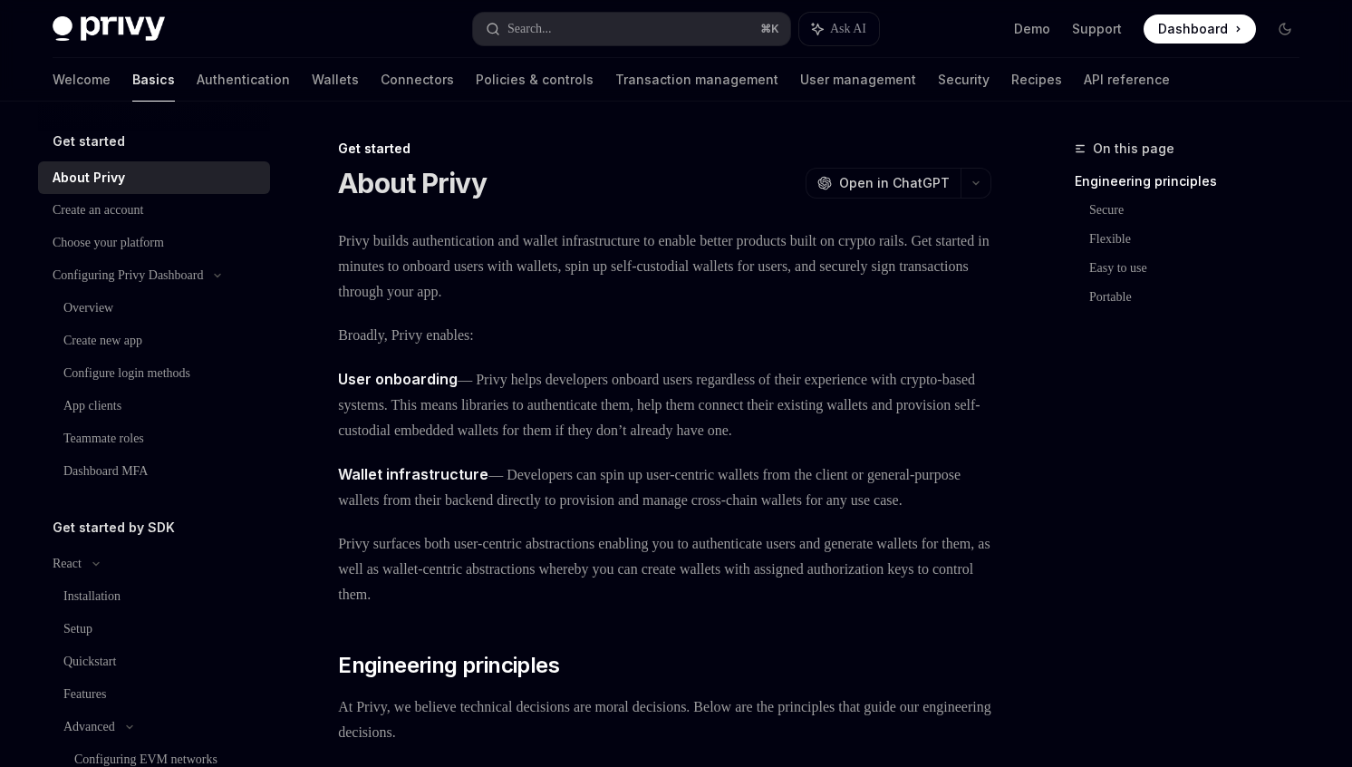
click at [76, 138] on h5 "Get started" at bounding box center [89, 142] width 73 height 22
click at [529, 18] on div "Search..." at bounding box center [530, 29] width 44 height 22
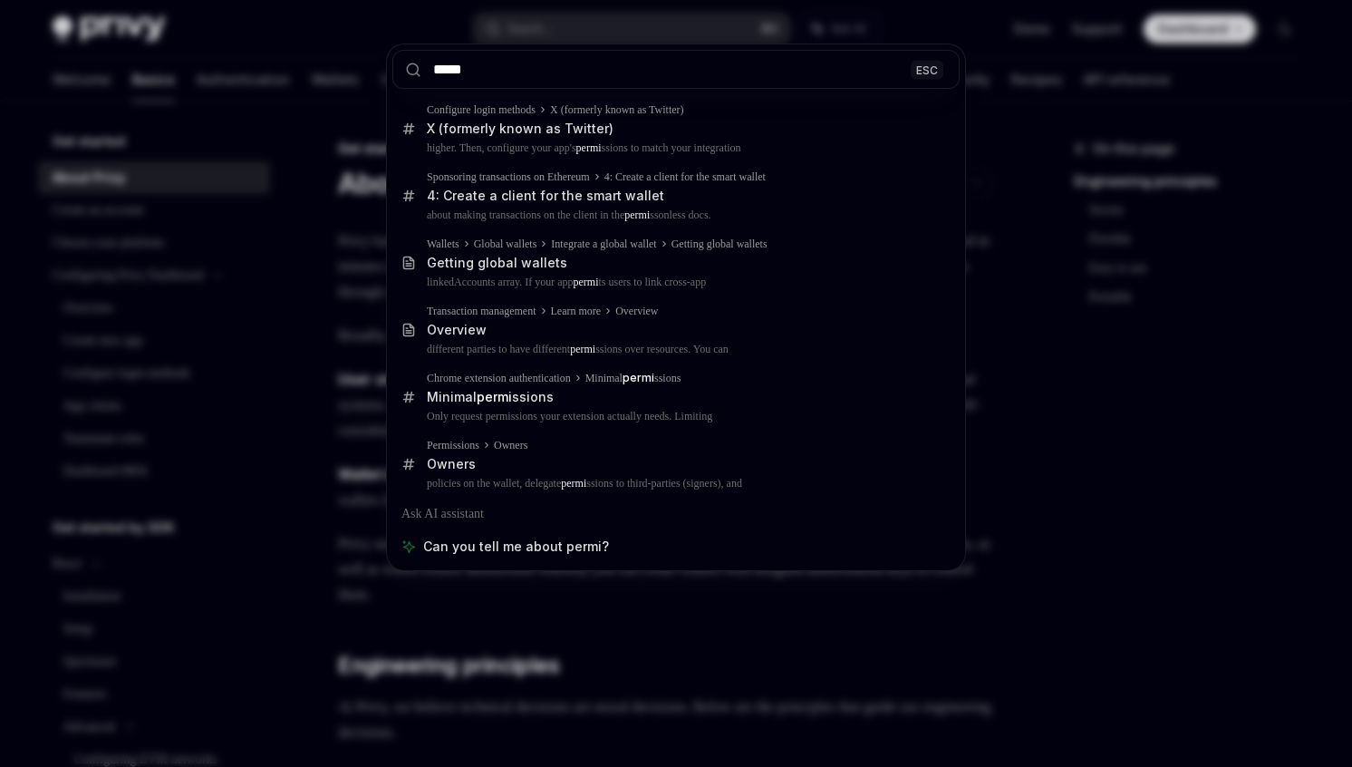
click at [453, 77] on input "*****" at bounding box center [675, 69] width 567 height 39
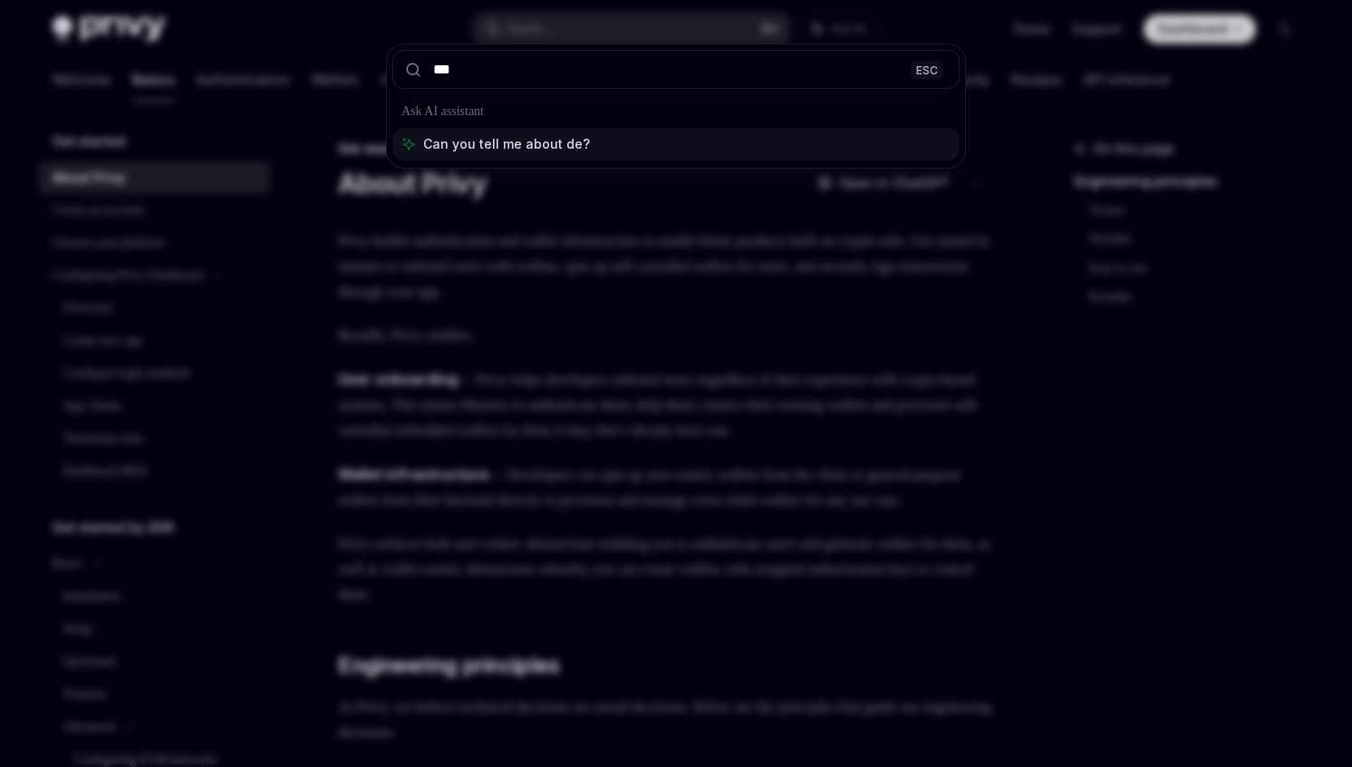
type input "****"
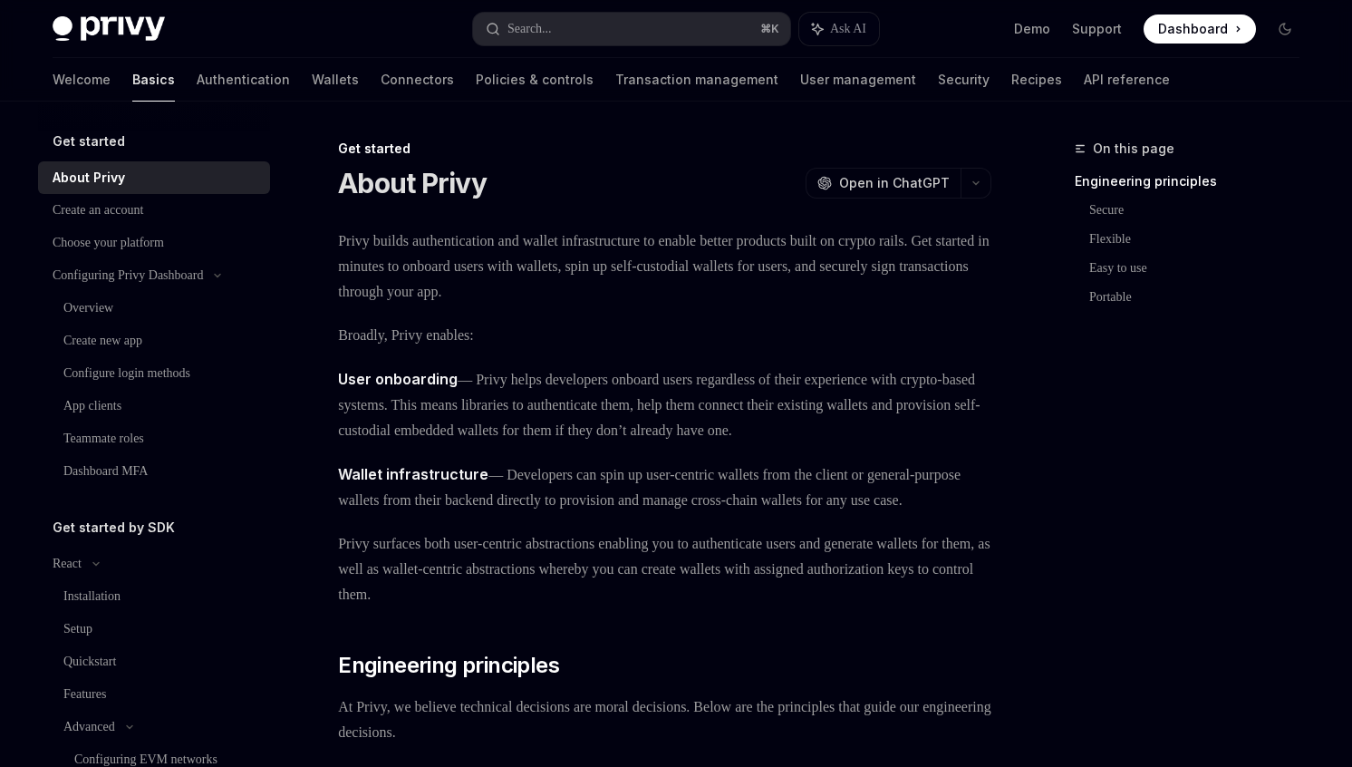
type textarea "*"
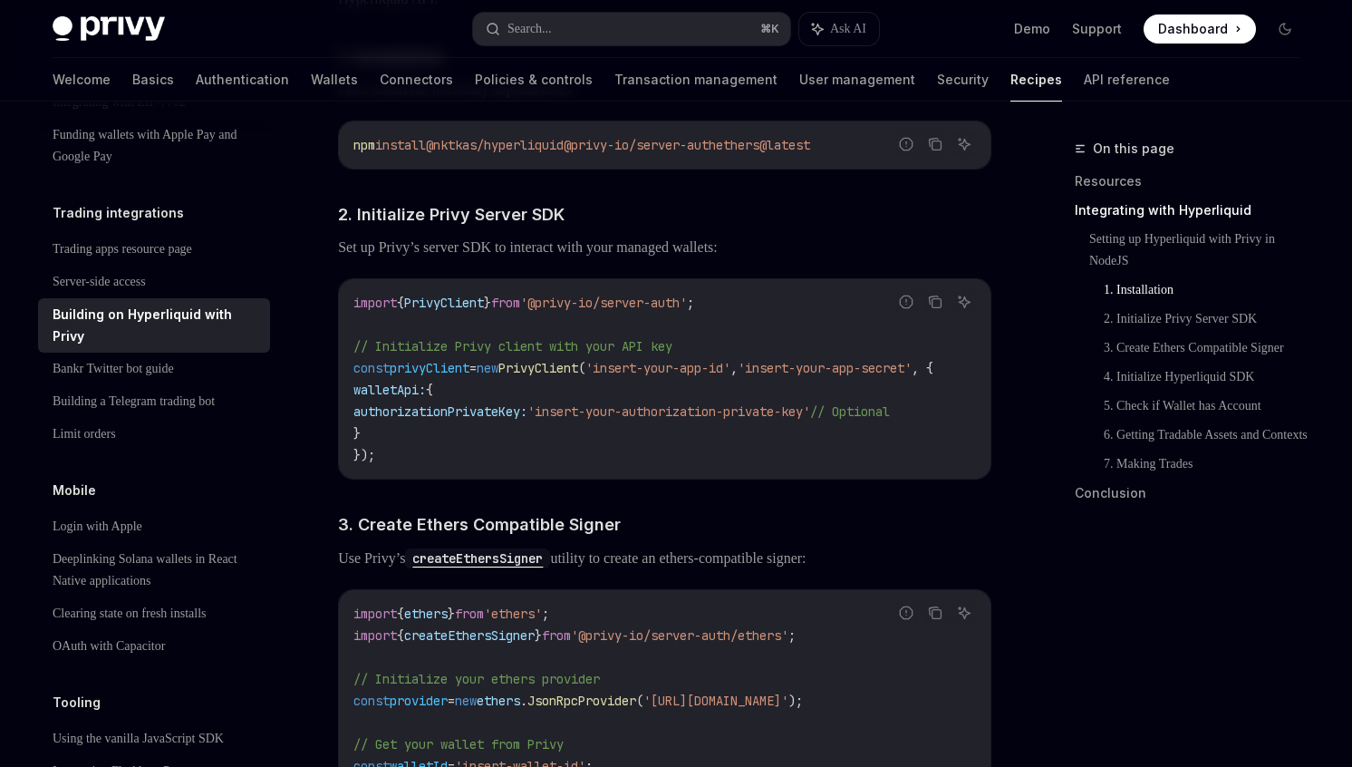
scroll to position [932, 0]
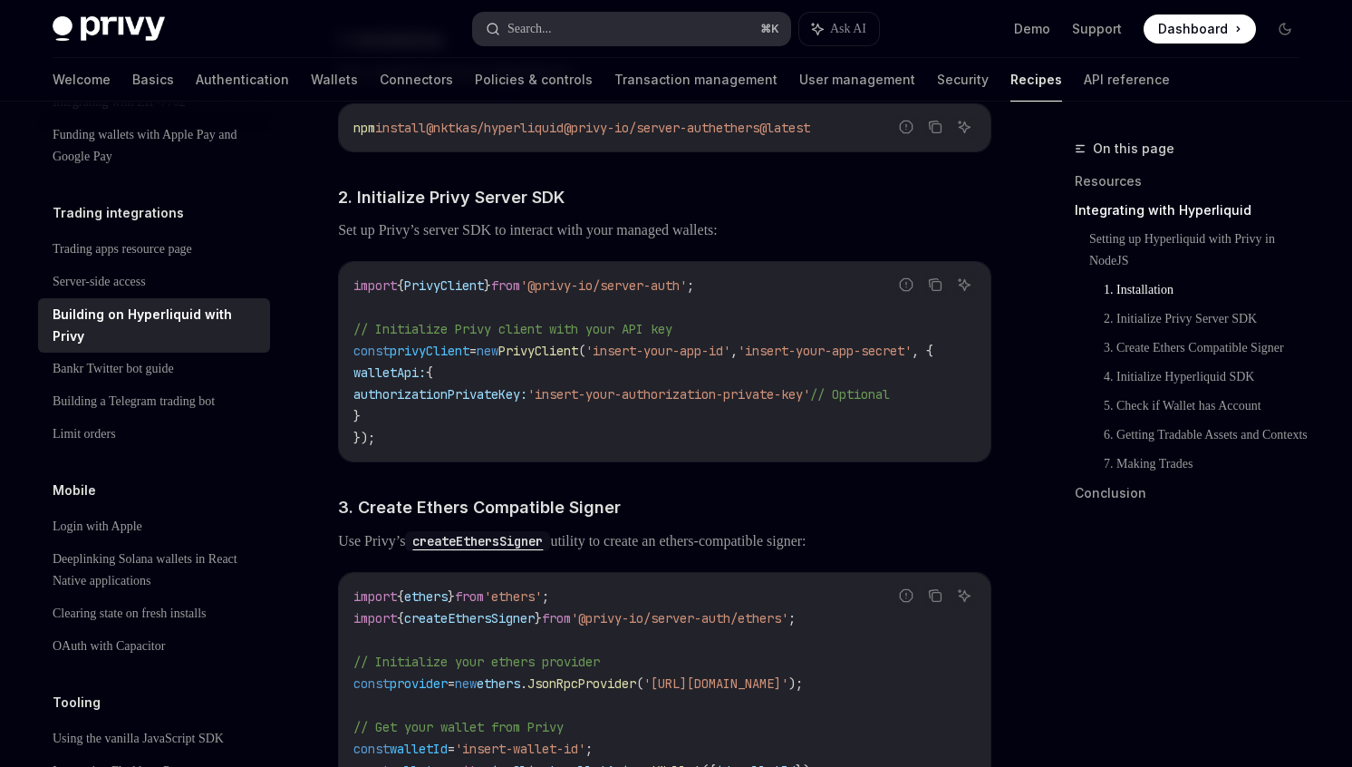
click at [529, 28] on div "Search..." at bounding box center [530, 29] width 44 height 22
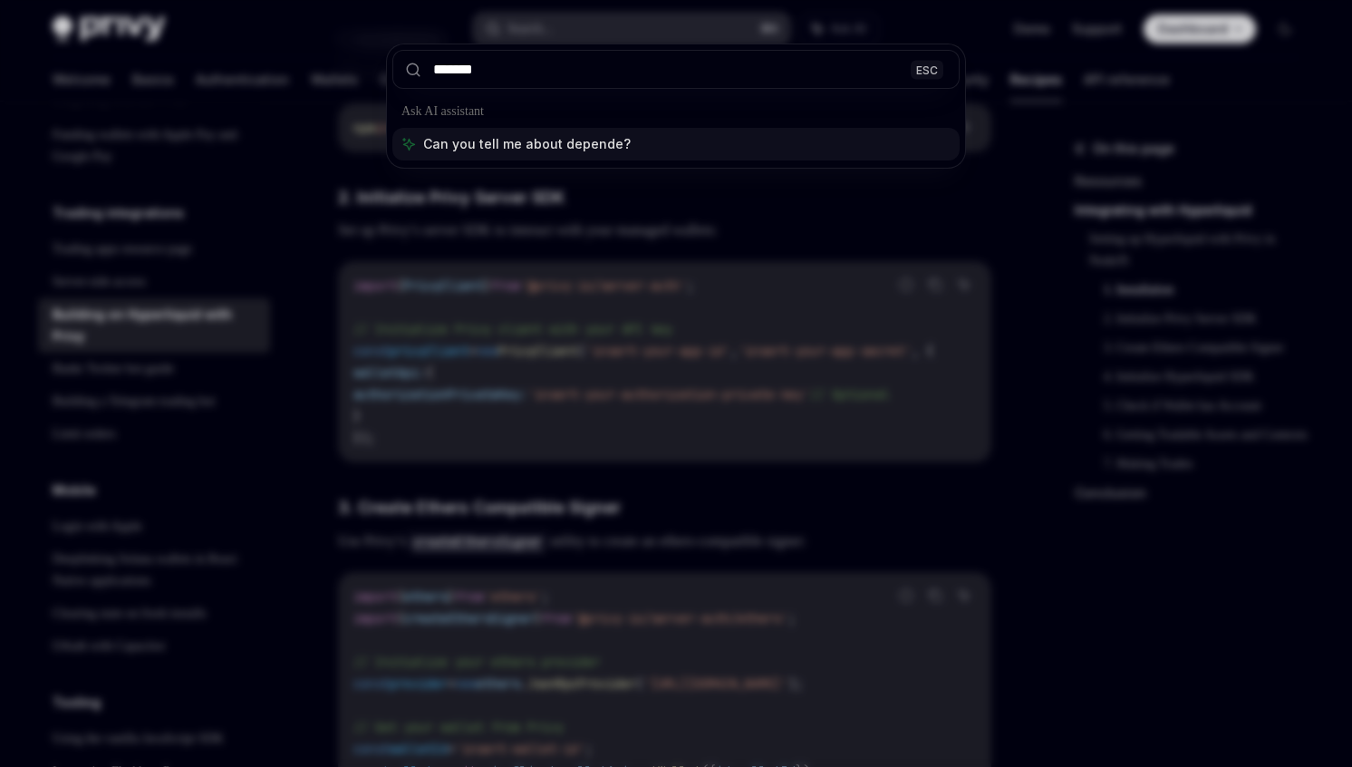
type input "********"
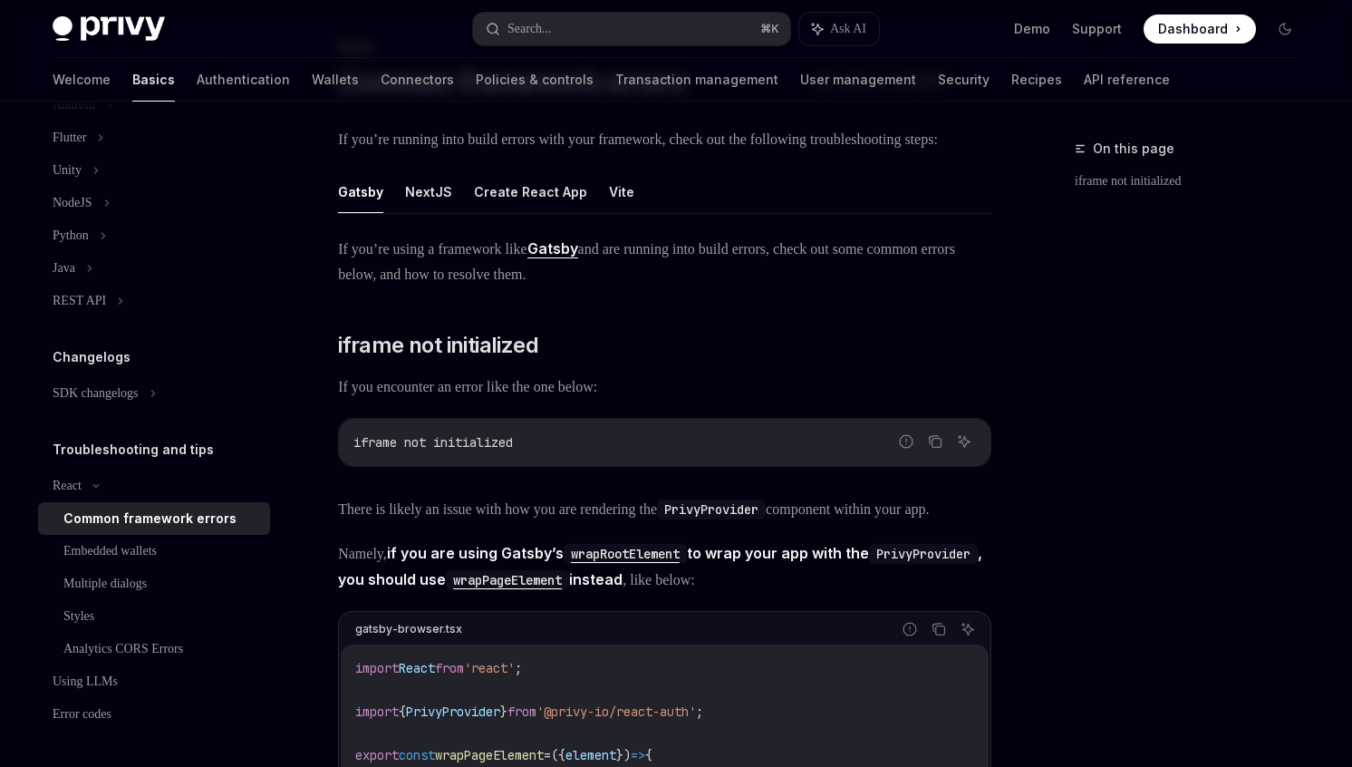
scroll to position [361, 0]
click at [431, 213] on button "NextJS" at bounding box center [428, 191] width 47 height 43
type textarea "*"
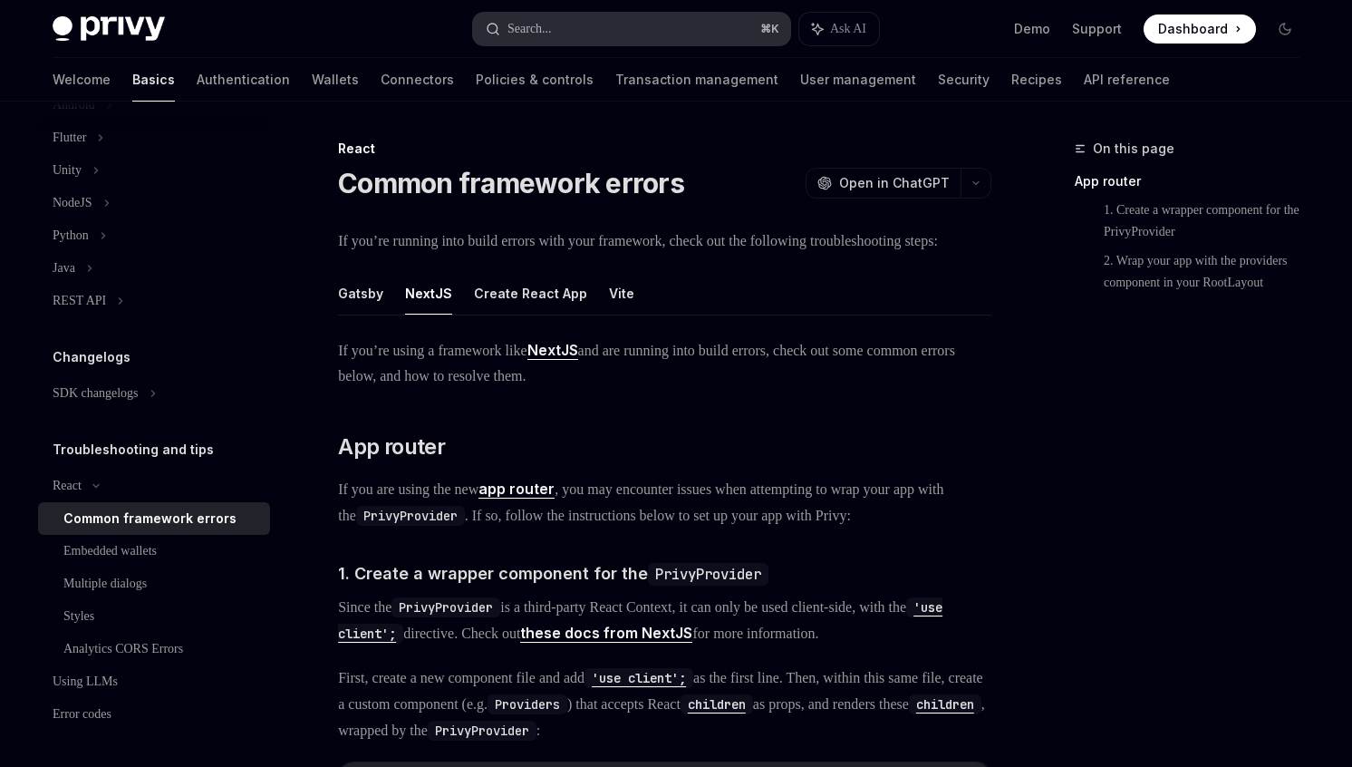
click at [578, 41] on button "Search... ⌘ K" at bounding box center [631, 29] width 317 height 33
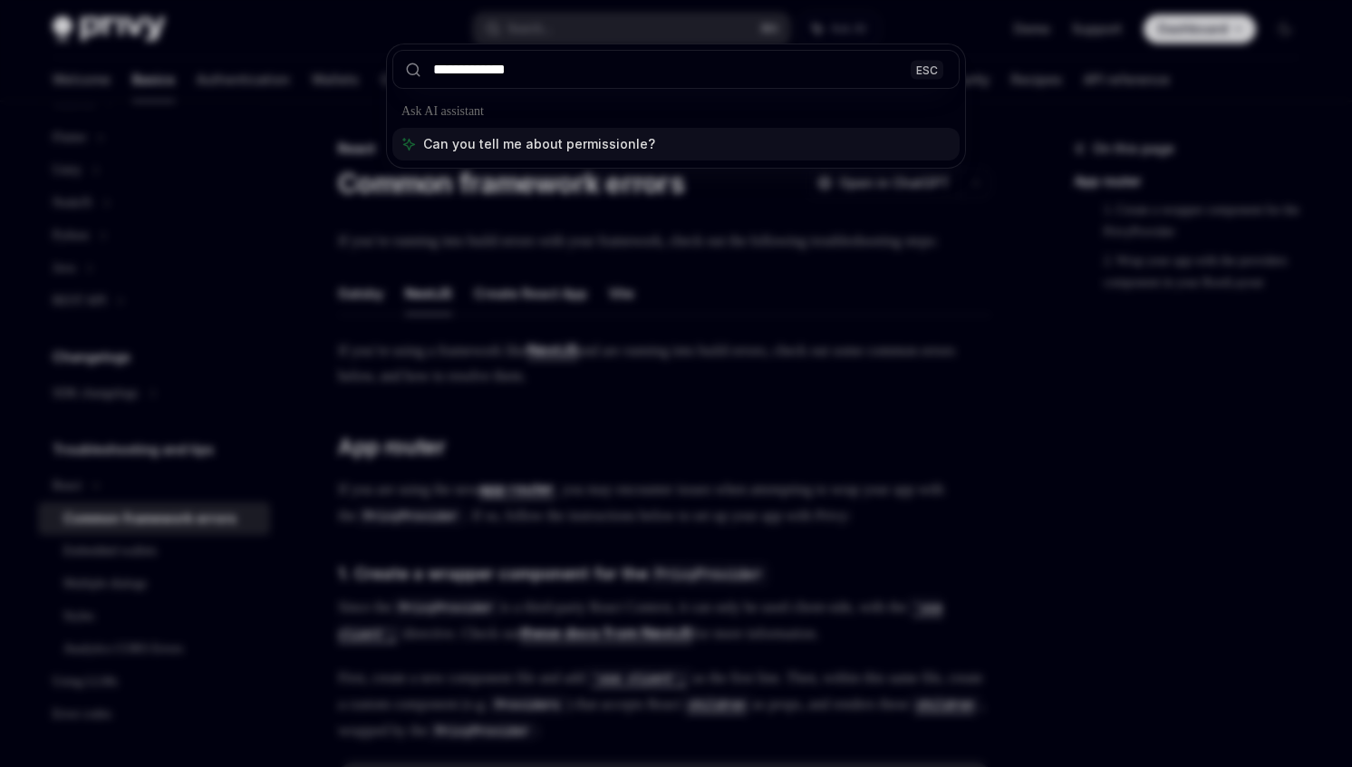
type input "**********"
type textarea "*"
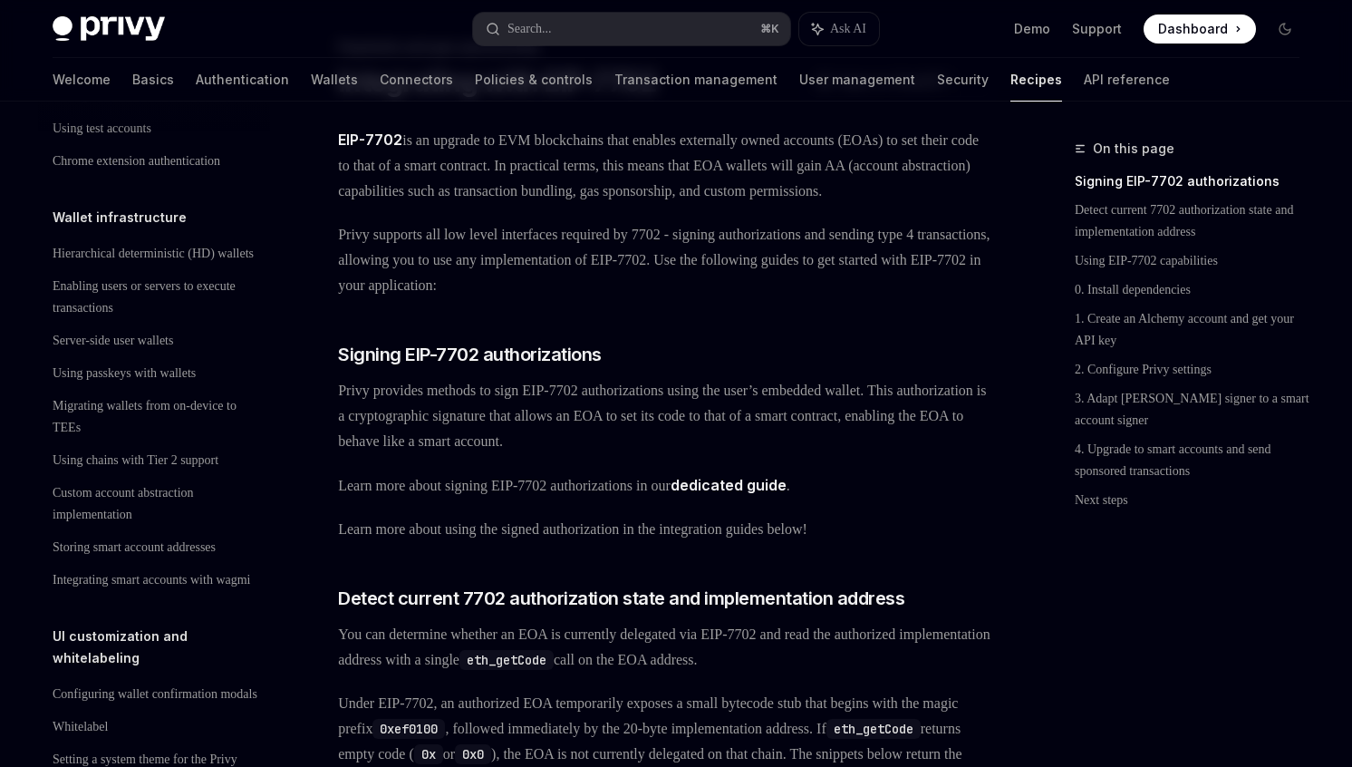
scroll to position [1698, 0]
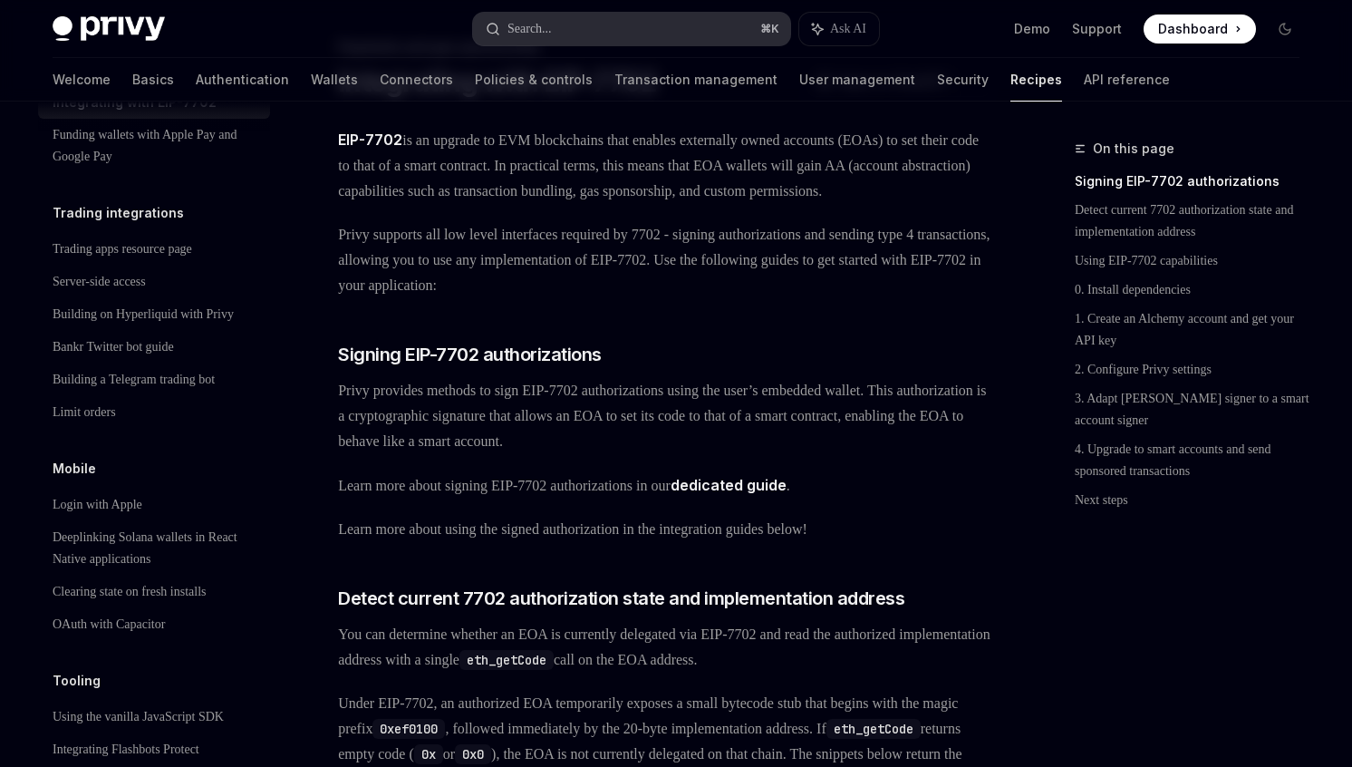
click at [552, 32] on div "Search..." at bounding box center [530, 29] width 44 height 22
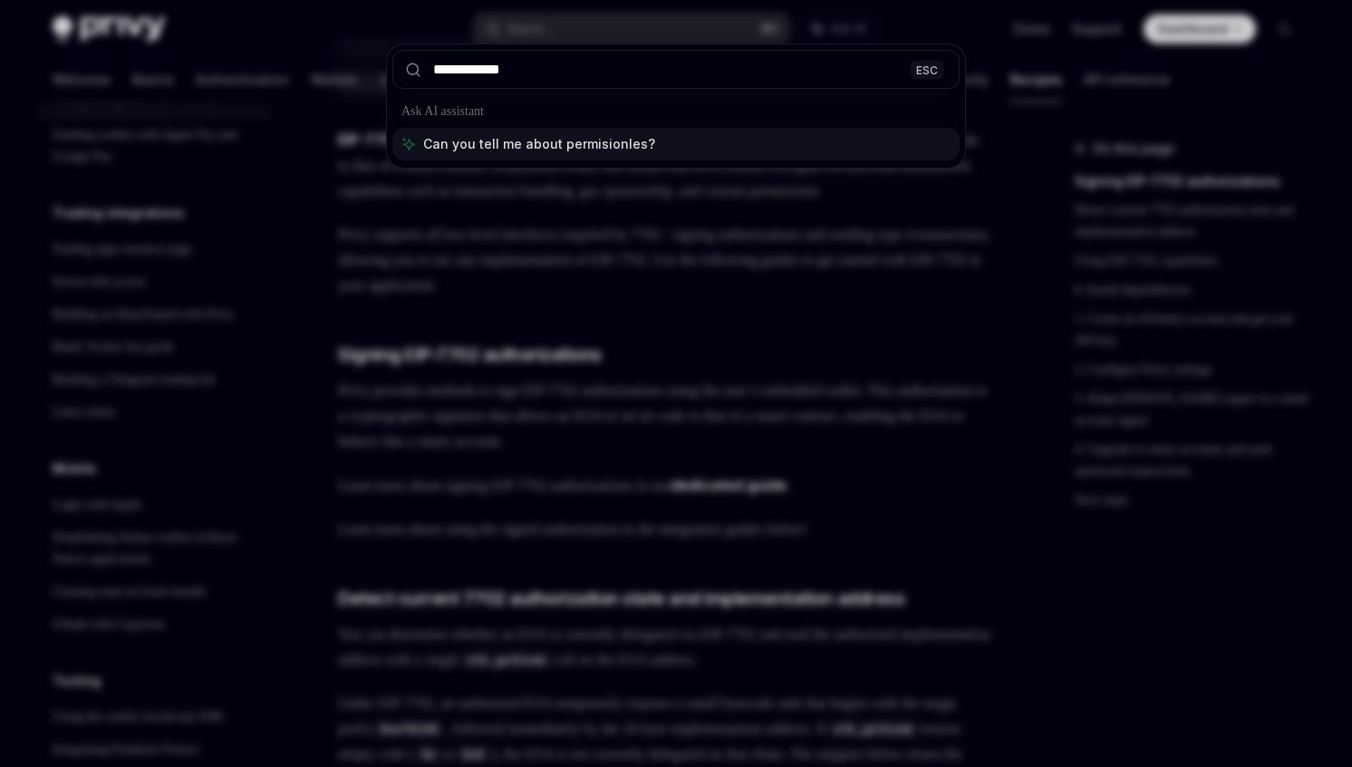
type input "**********"
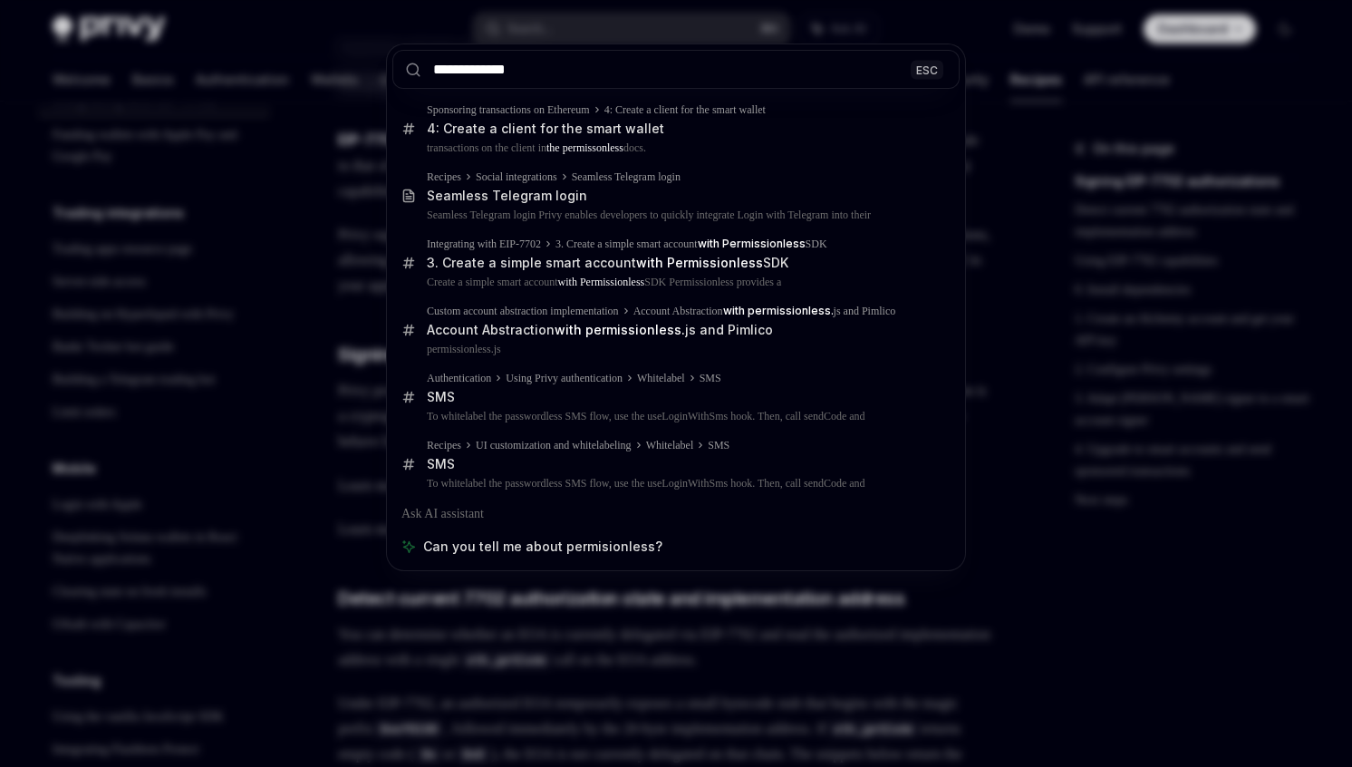
click at [602, 649] on div "**********" at bounding box center [676, 383] width 1352 height 767
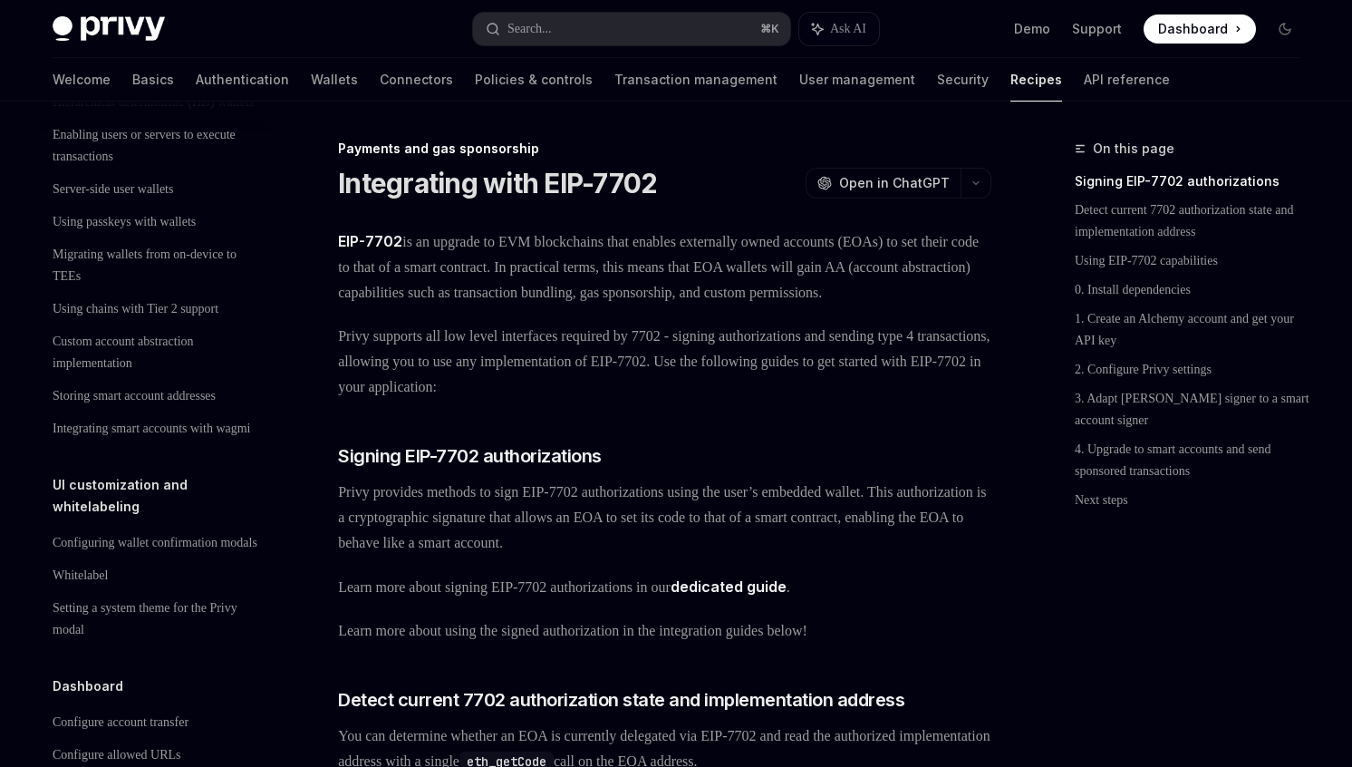
scroll to position [0, 0]
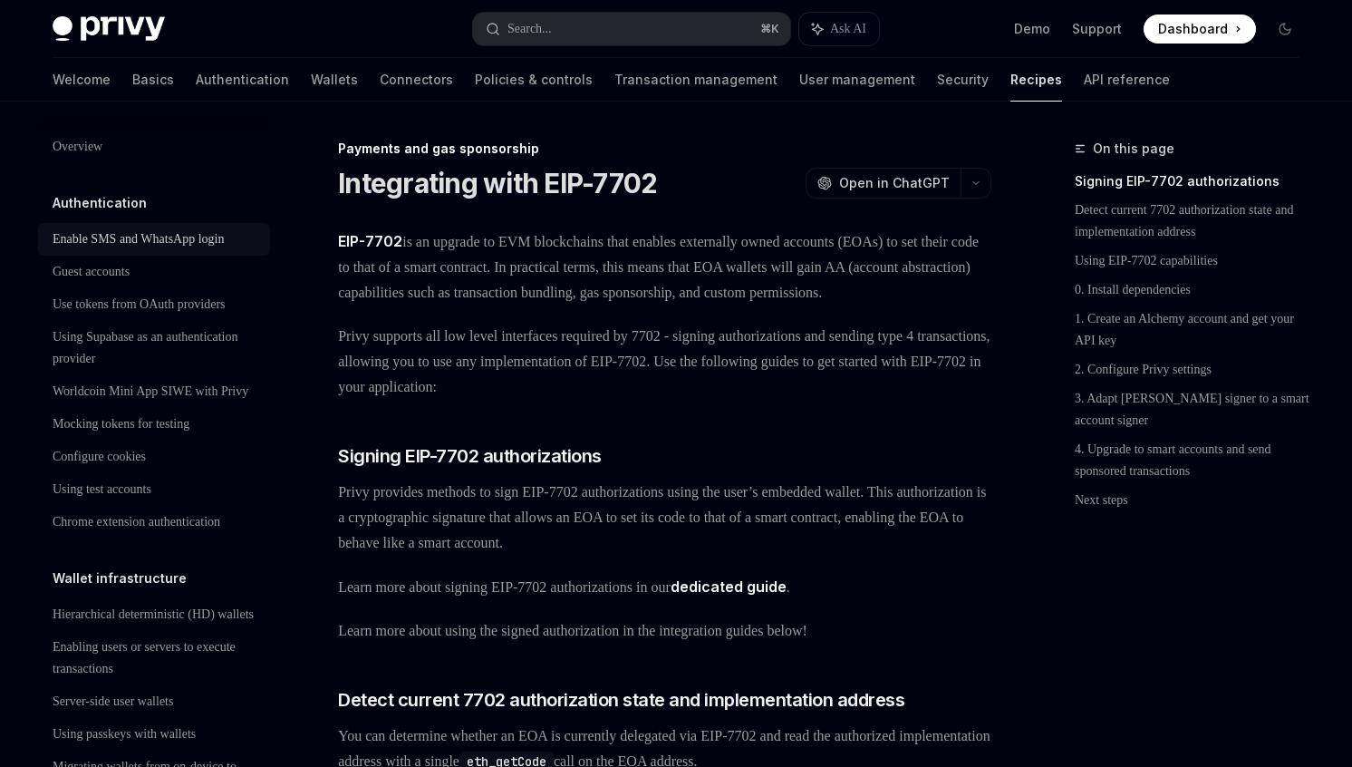
click at [135, 223] on link "Enable SMS and WhatsApp login" at bounding box center [154, 239] width 232 height 33
type textarea "*"
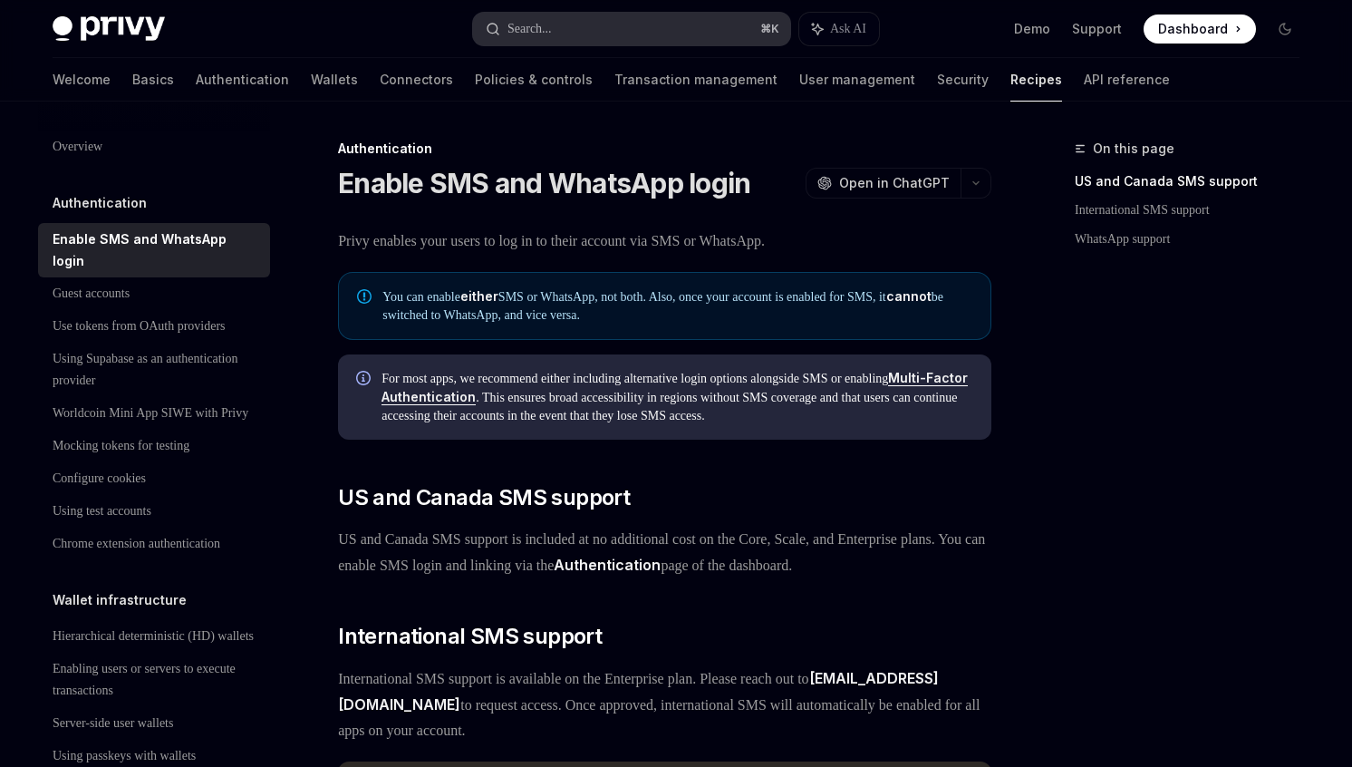
click at [552, 34] on div "Search..." at bounding box center [530, 29] width 44 height 22
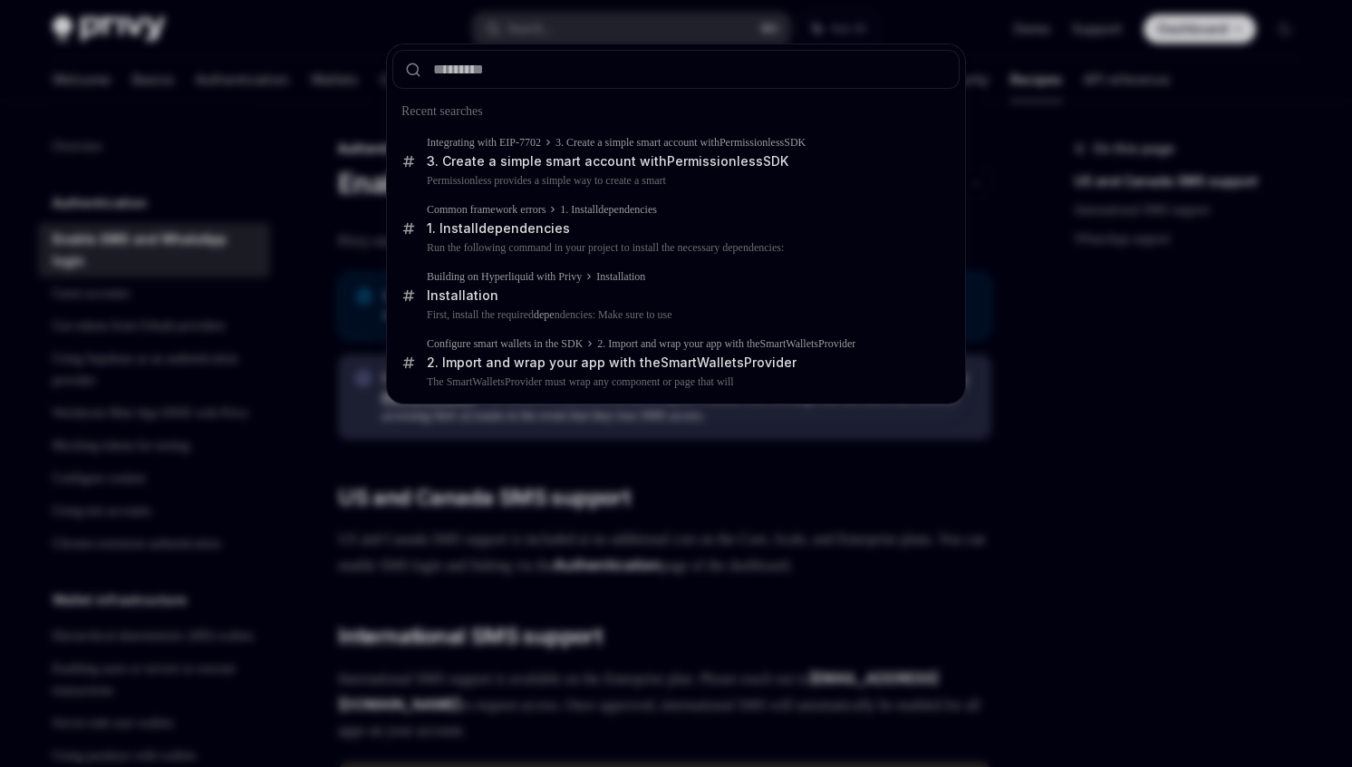
type input "******"
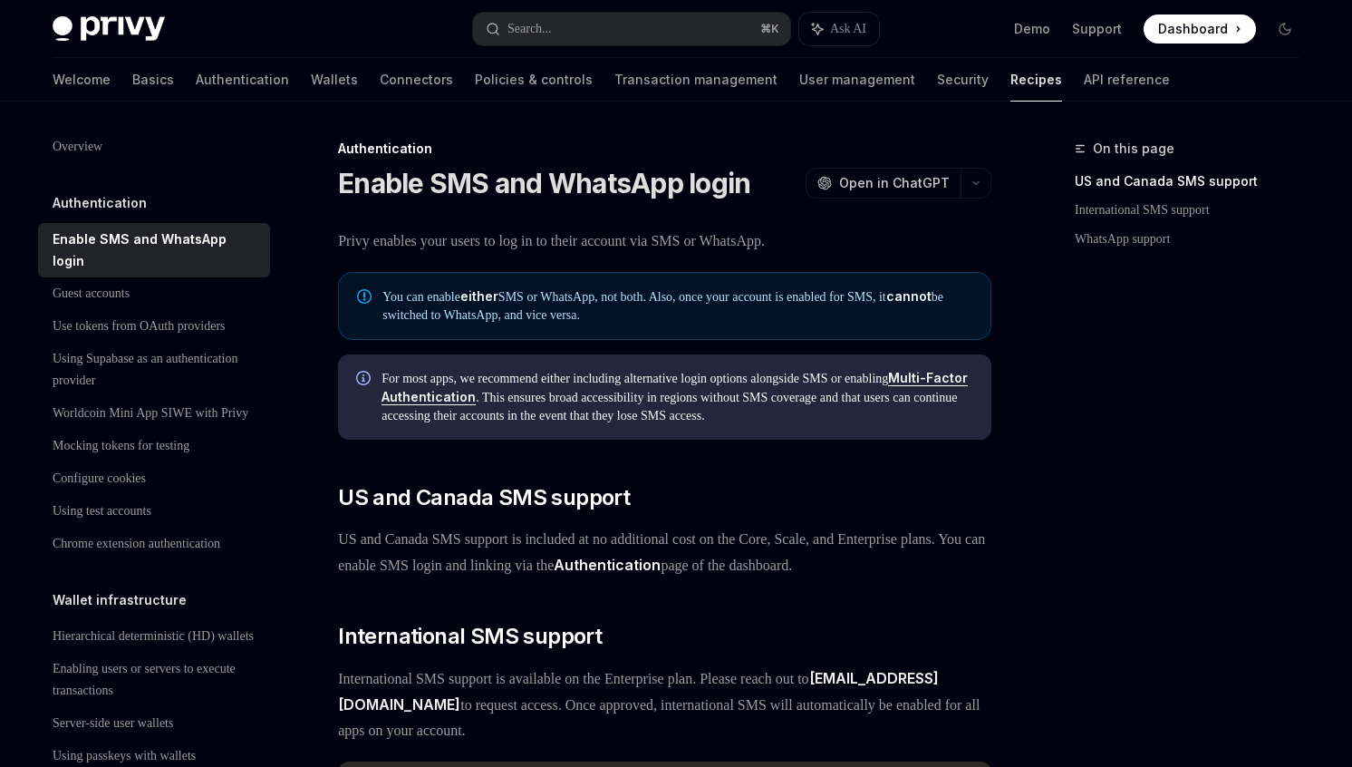
type textarea "*"
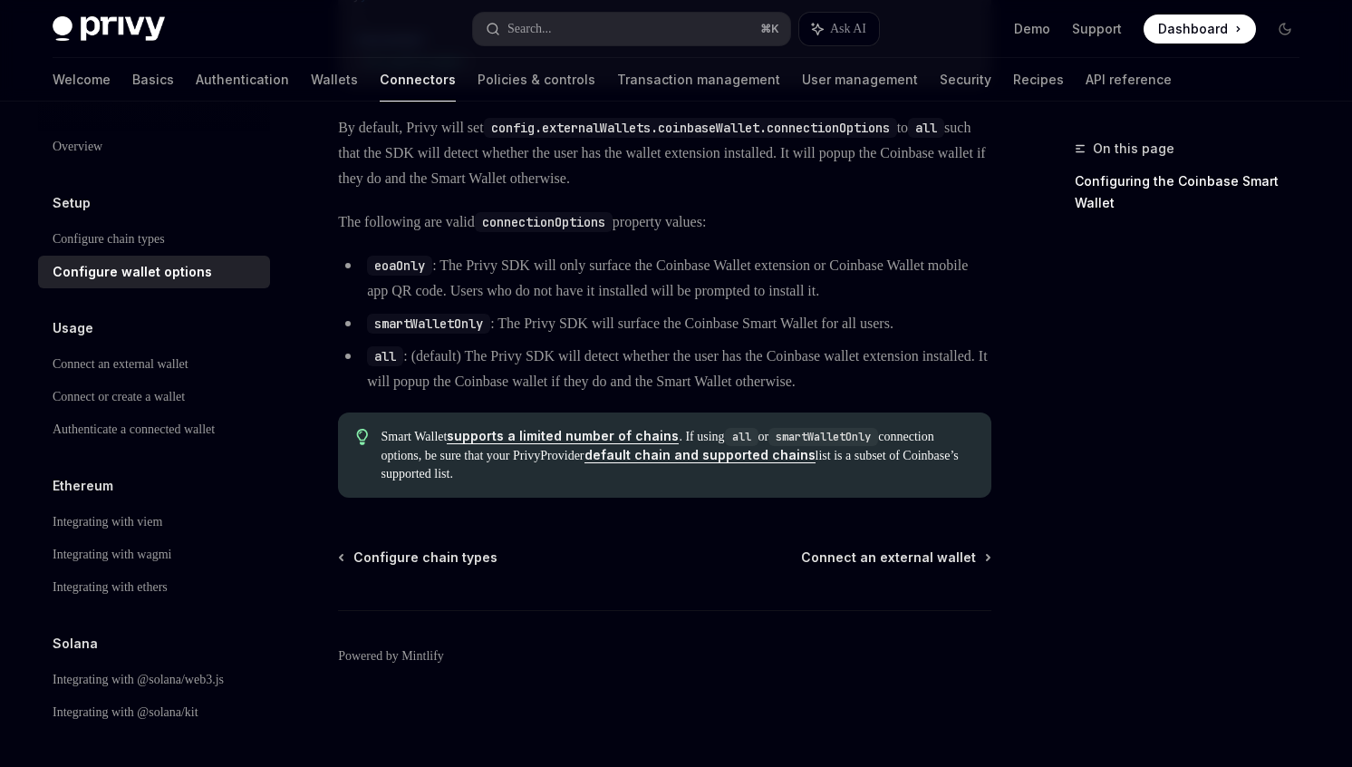
scroll to position [2655, 0]
click at [517, 36] on div "Search..." at bounding box center [530, 29] width 44 height 22
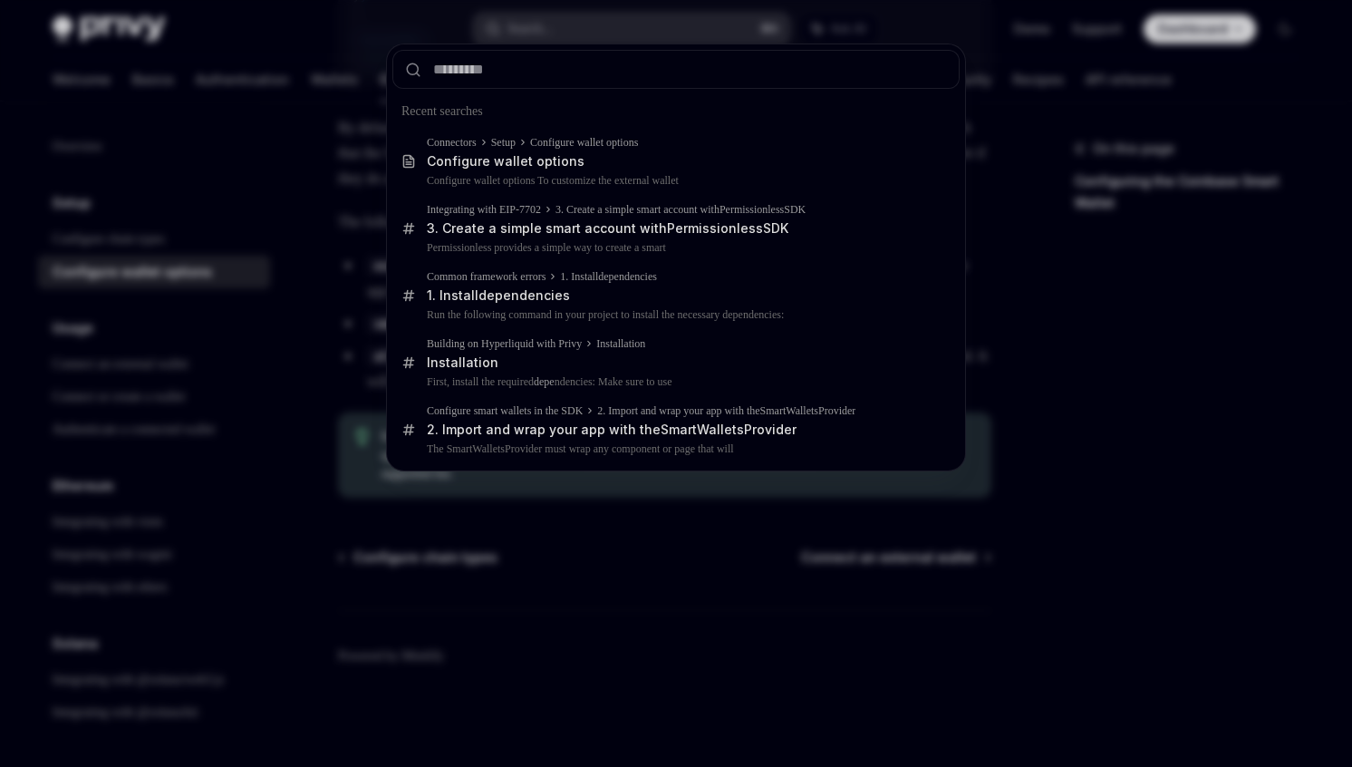
type input "**********"
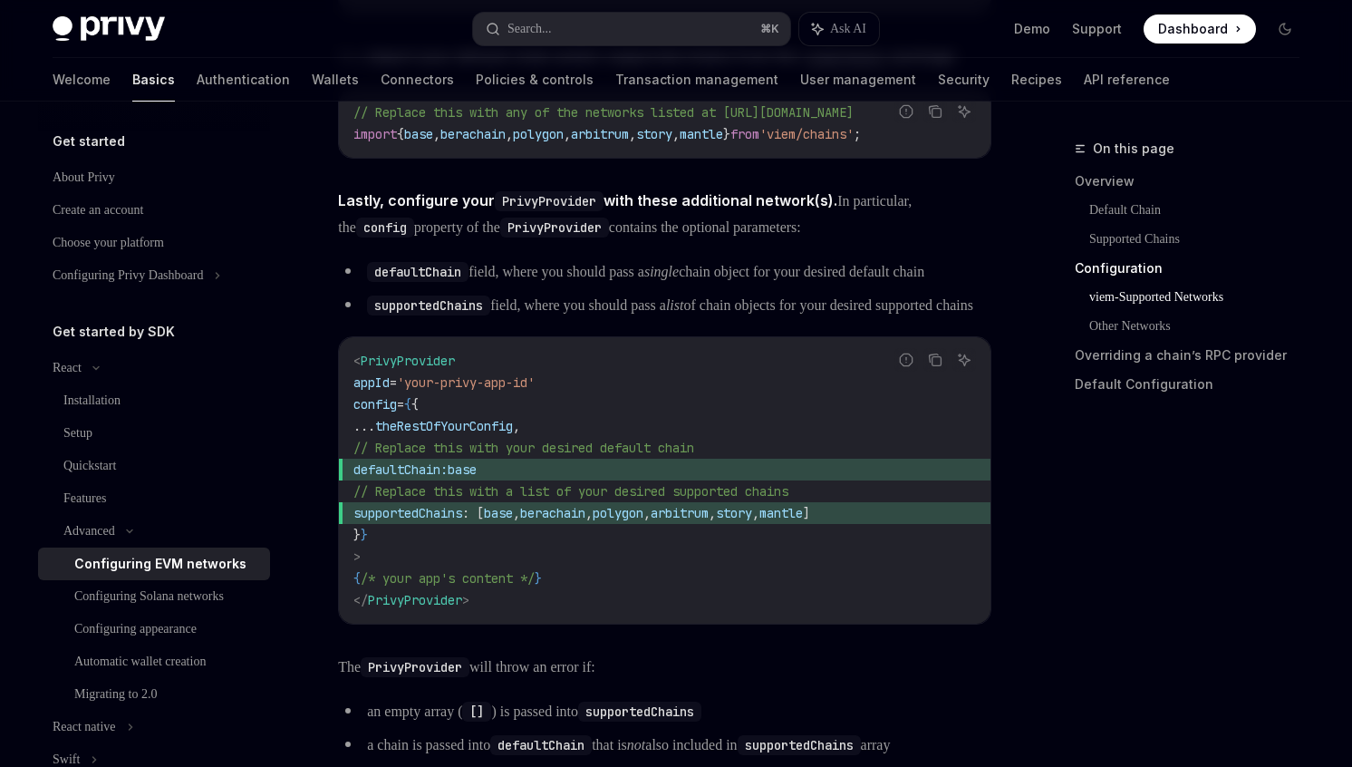
scroll to position [2078, 0]
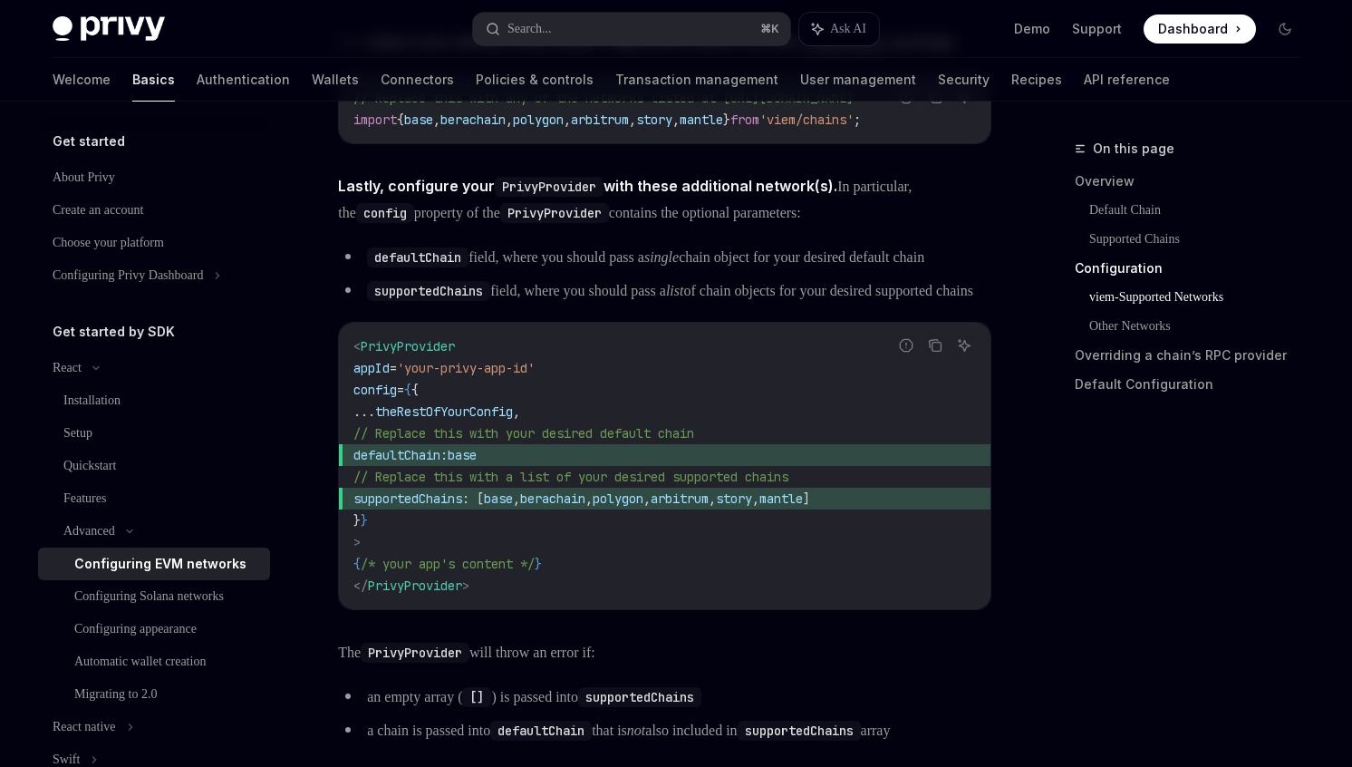
click at [844, 53] on code "viem/chains" at bounding box center [845, 43] width 94 height 20
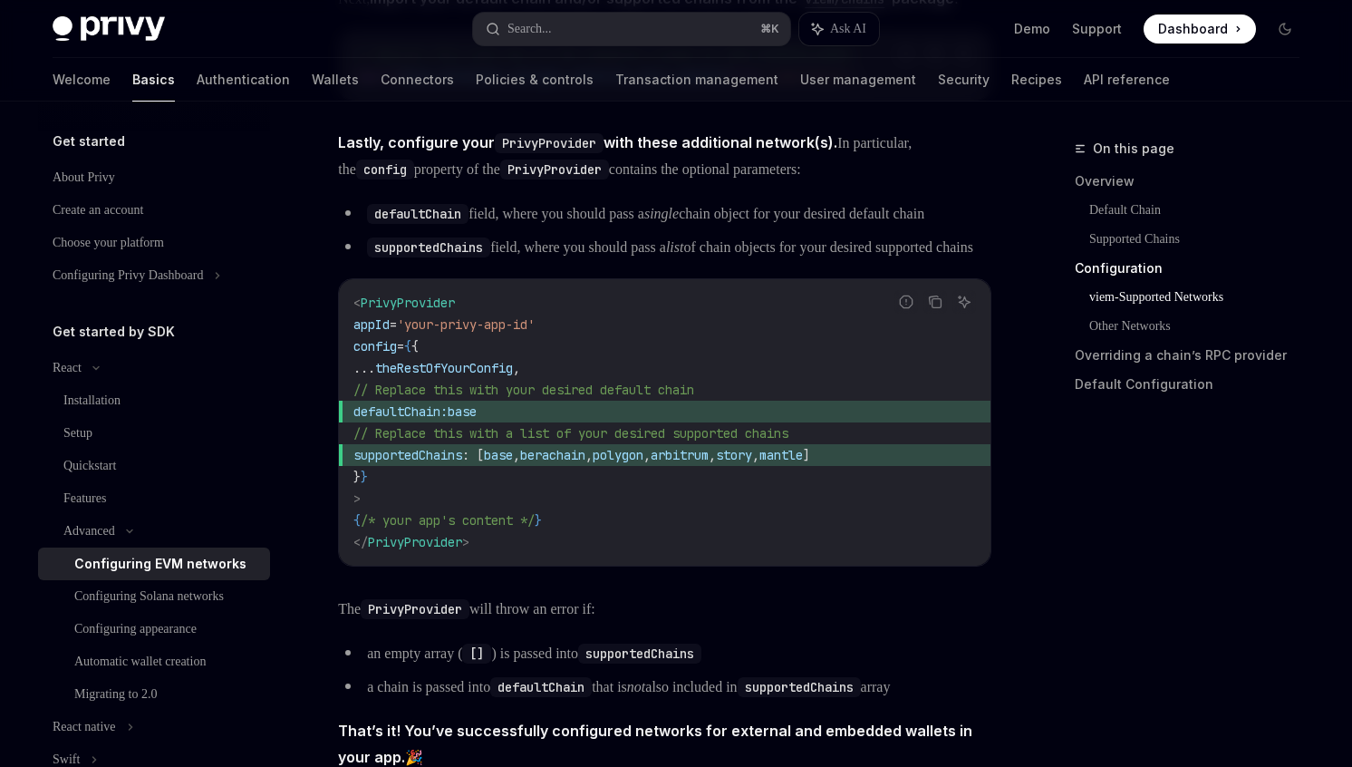
scroll to position [2159, 0]
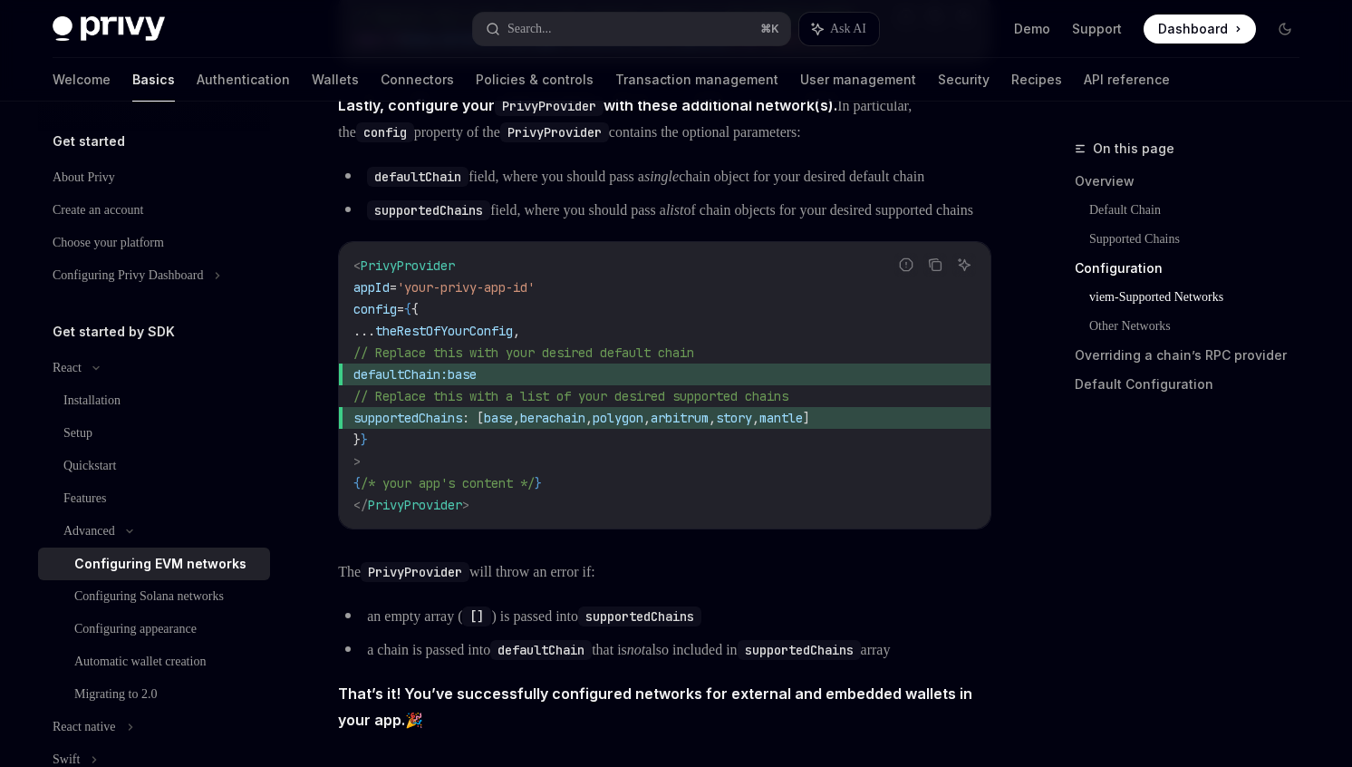
click at [448, 382] on span "defaultChain:" at bounding box center [400, 374] width 94 height 16
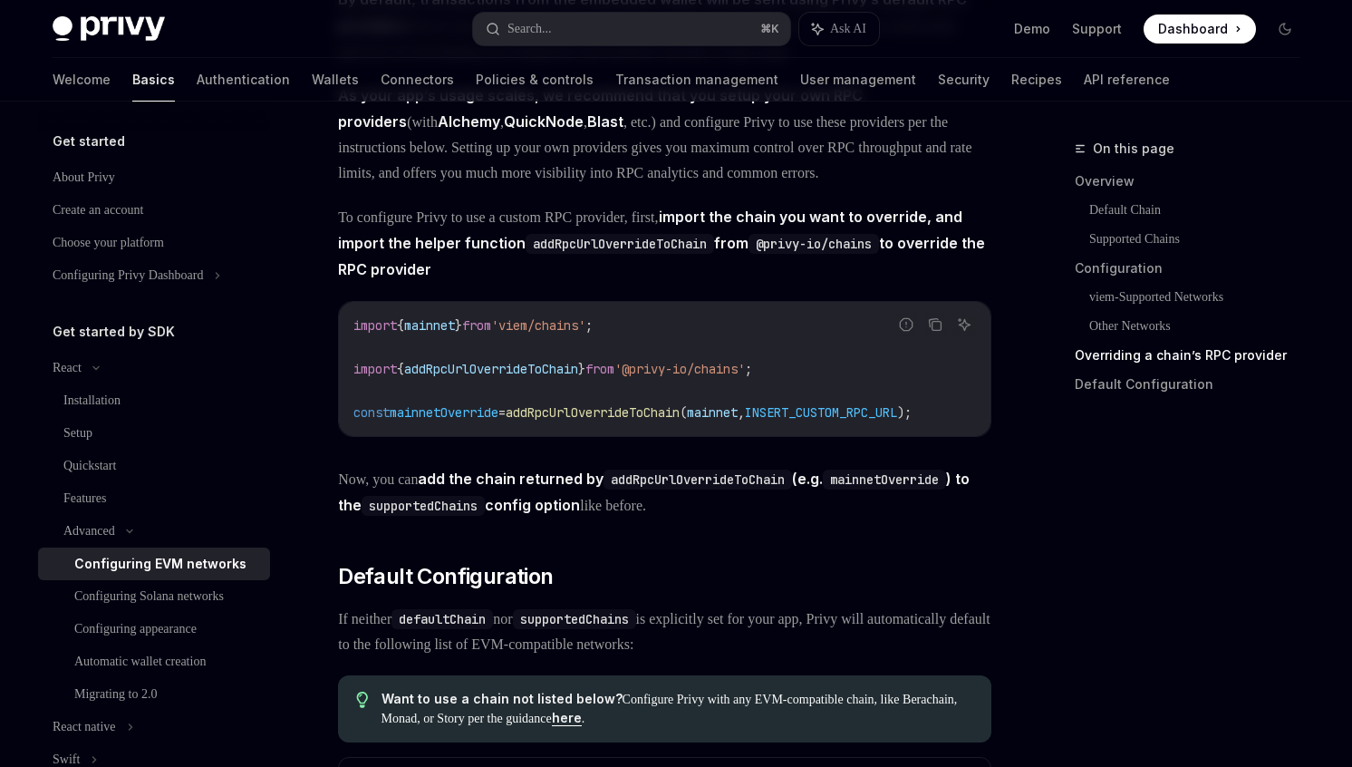
scroll to position [3867, 0]
click at [690, 375] on span "'@privy-io/chains'" at bounding box center [679, 367] width 131 height 16
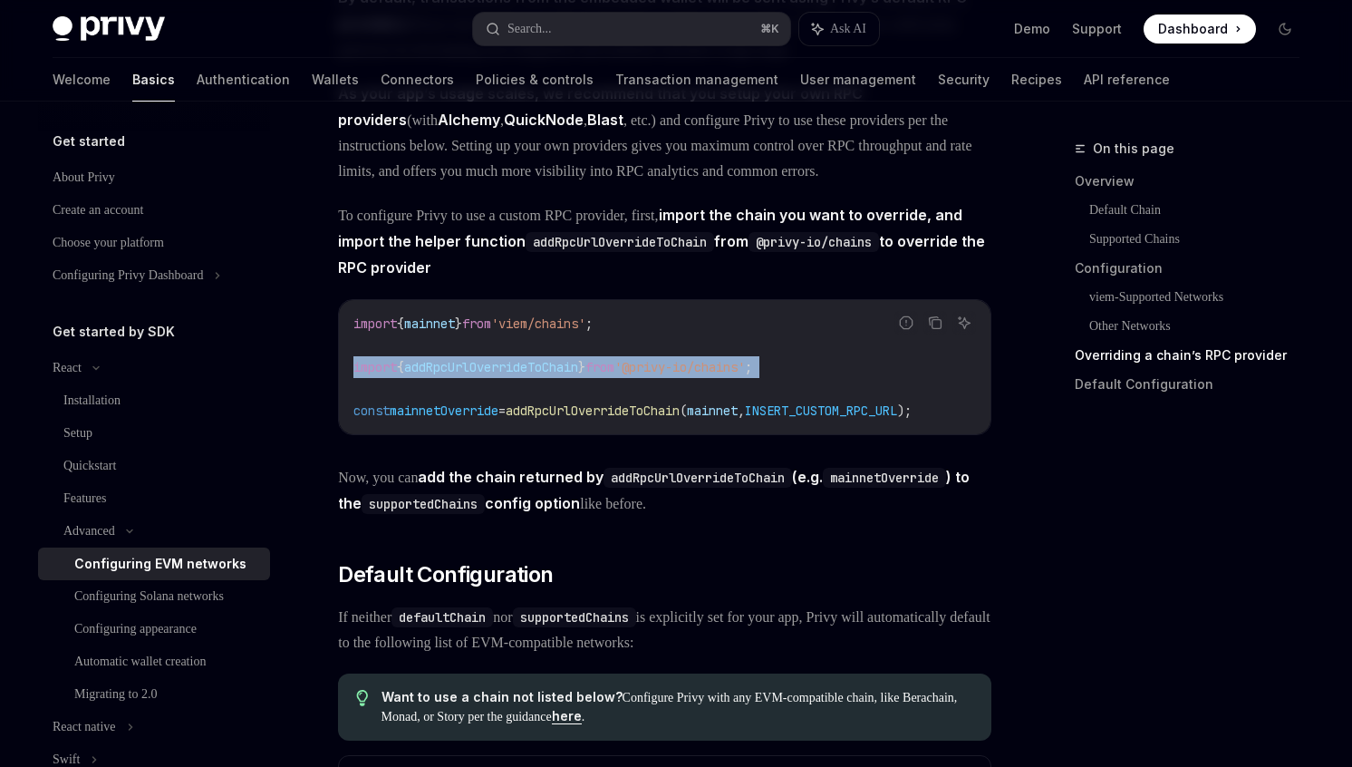
copy code "import { addRpcUrlOverrideToChain } from '@privy-io/chains' ;"
click at [562, 419] on span "addRpcUrlOverrideToChain" at bounding box center [593, 410] width 174 height 16
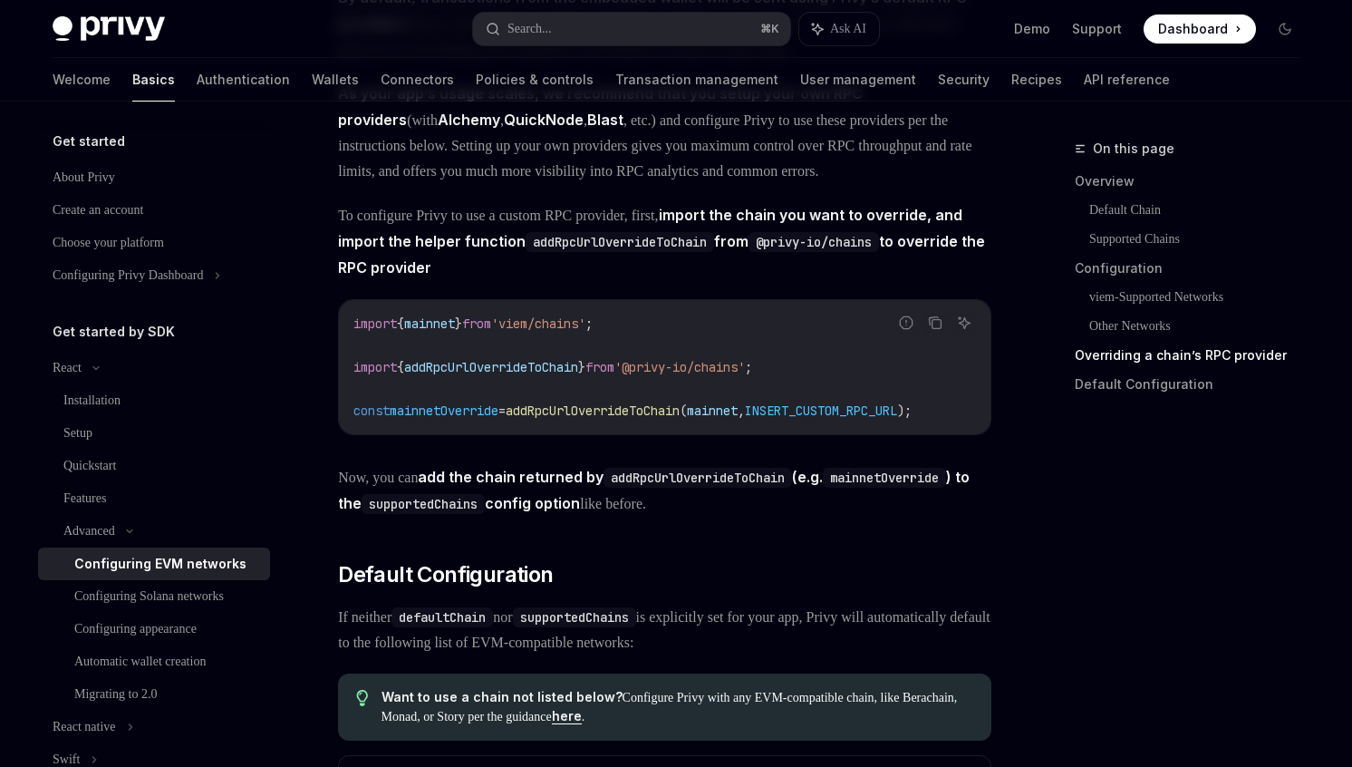
click at [562, 419] on span "addRpcUrlOverrideToChain" at bounding box center [593, 410] width 174 height 16
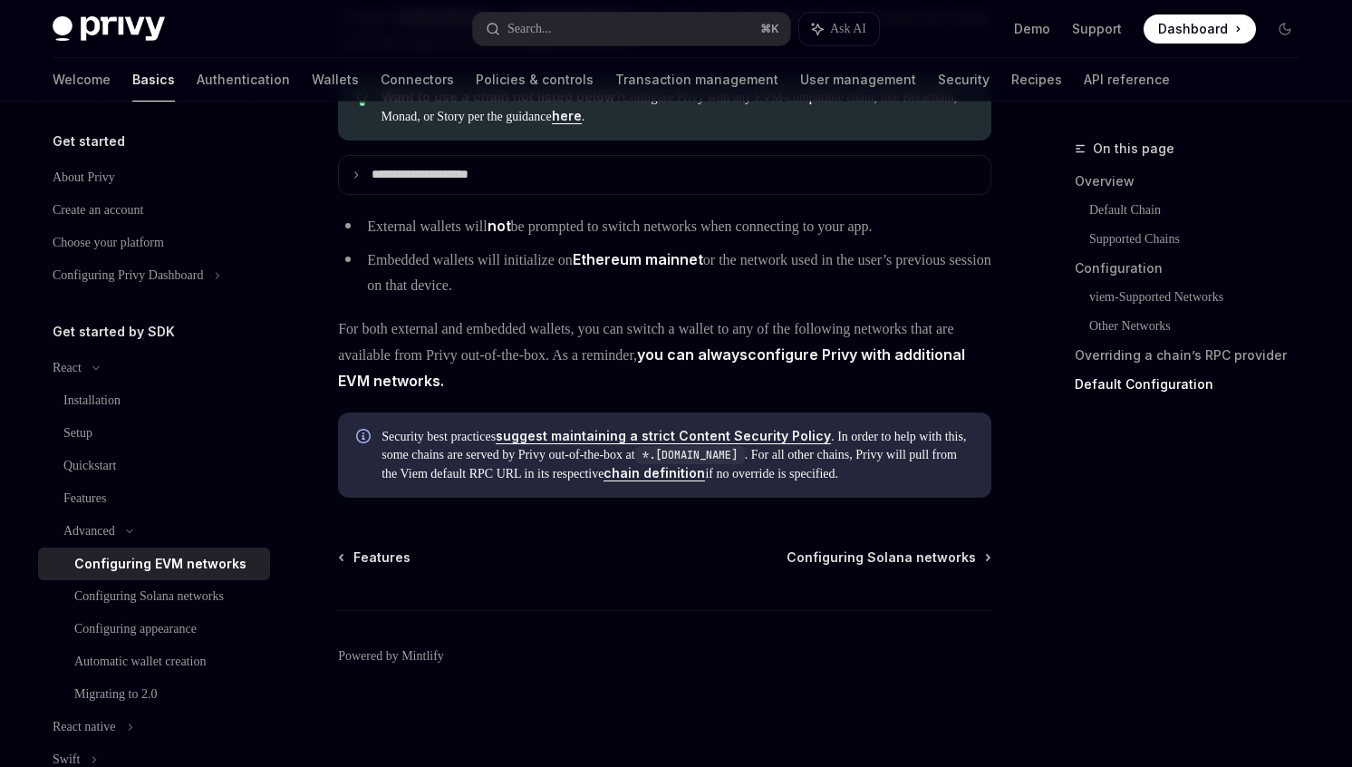
scroll to position [4690, 0]
click at [445, 362] on link "configure Privy with additional EVM networks" at bounding box center [651, 367] width 627 height 45
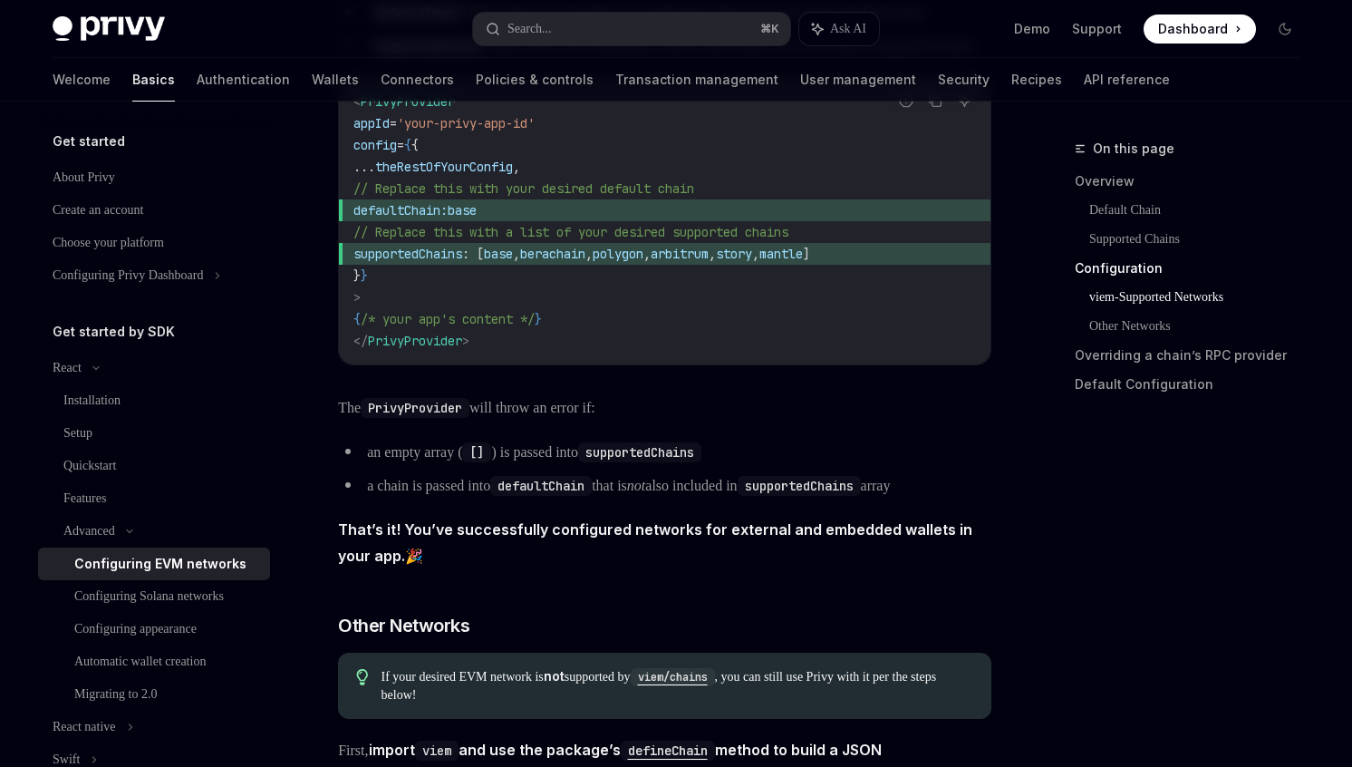
scroll to position [2346, 0]
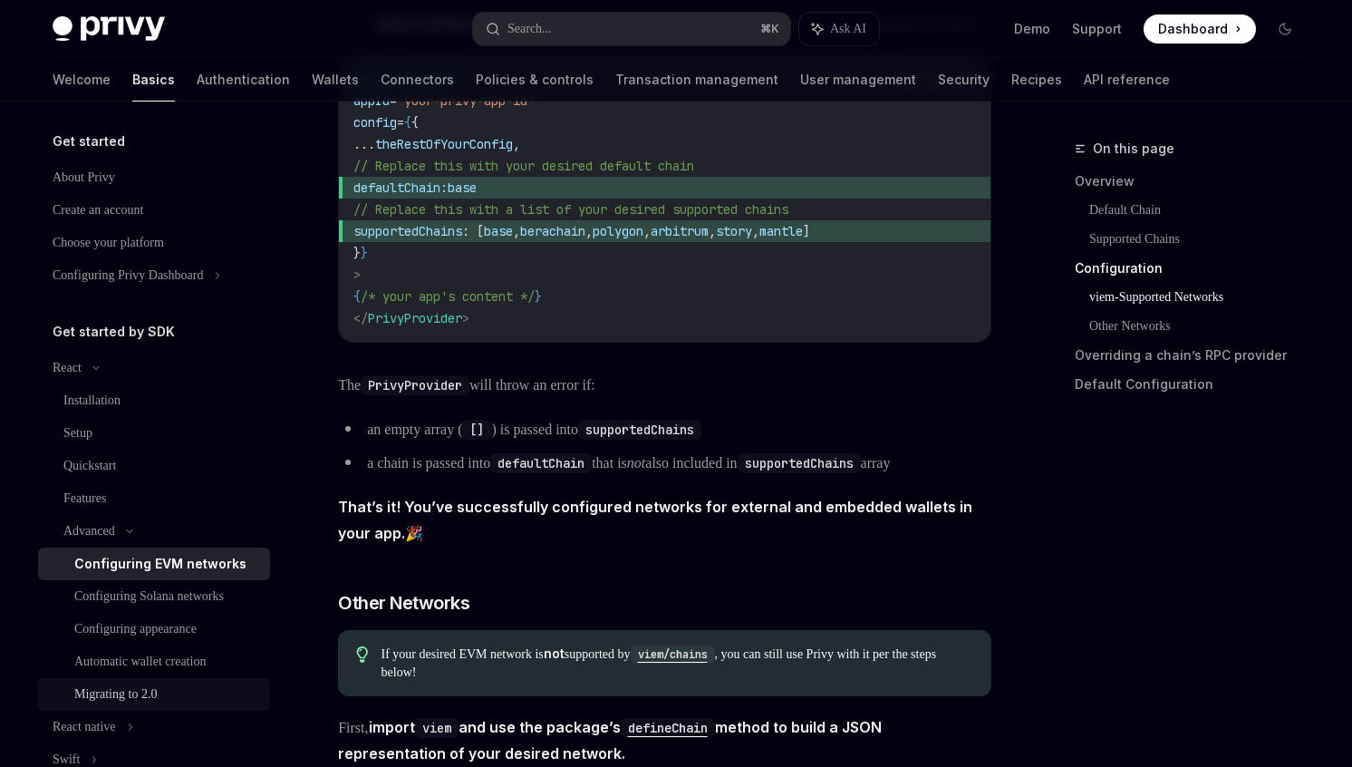
click at [157, 687] on div "Migrating to 2.0" at bounding box center [115, 694] width 82 height 22
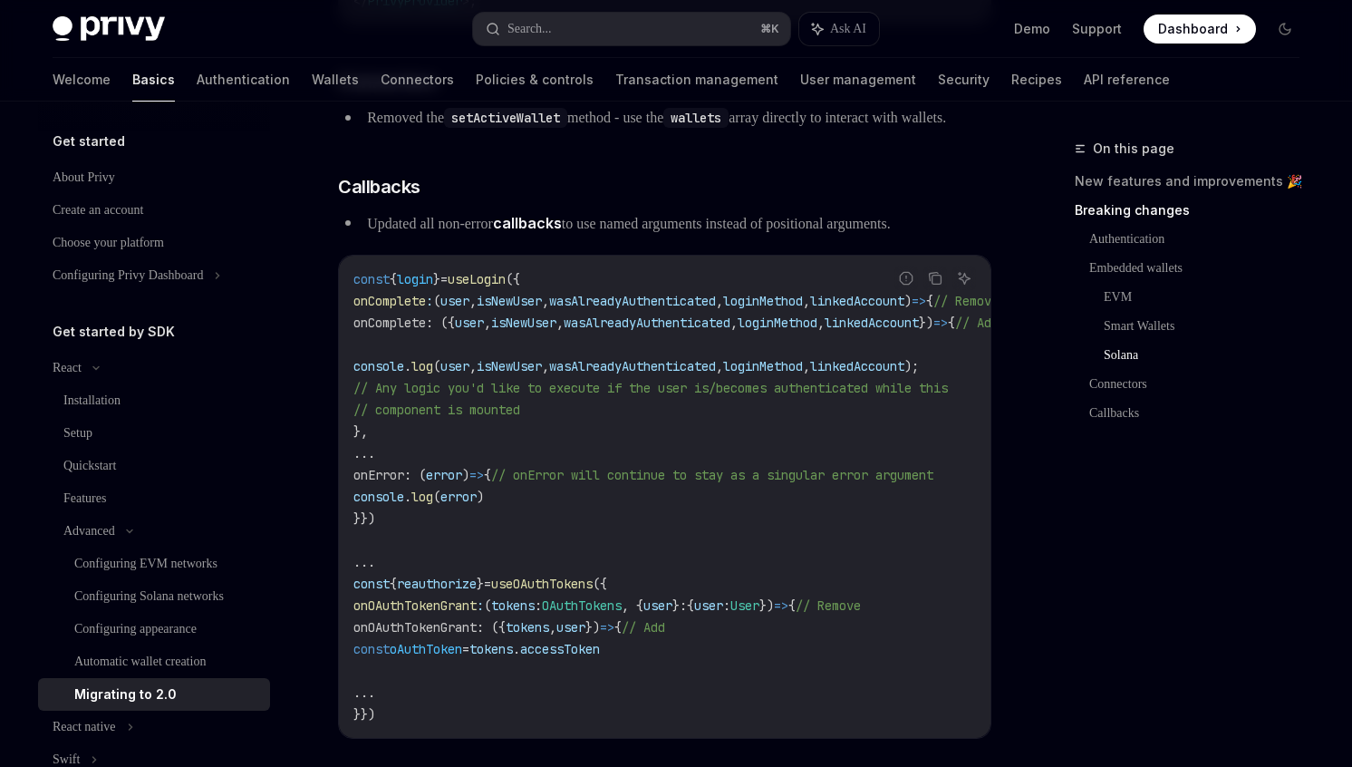
scroll to position [4987, 0]
type textarea "*"
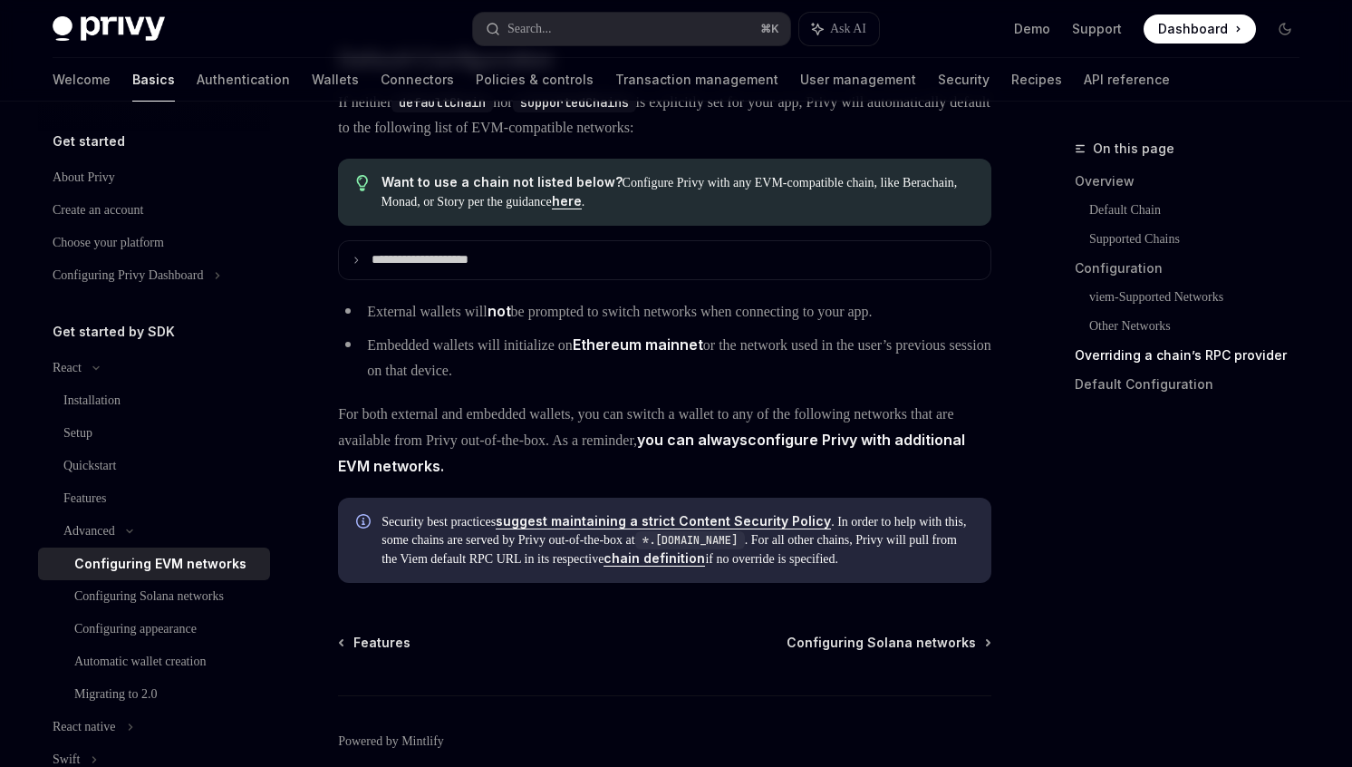
scroll to position [4370, 0]
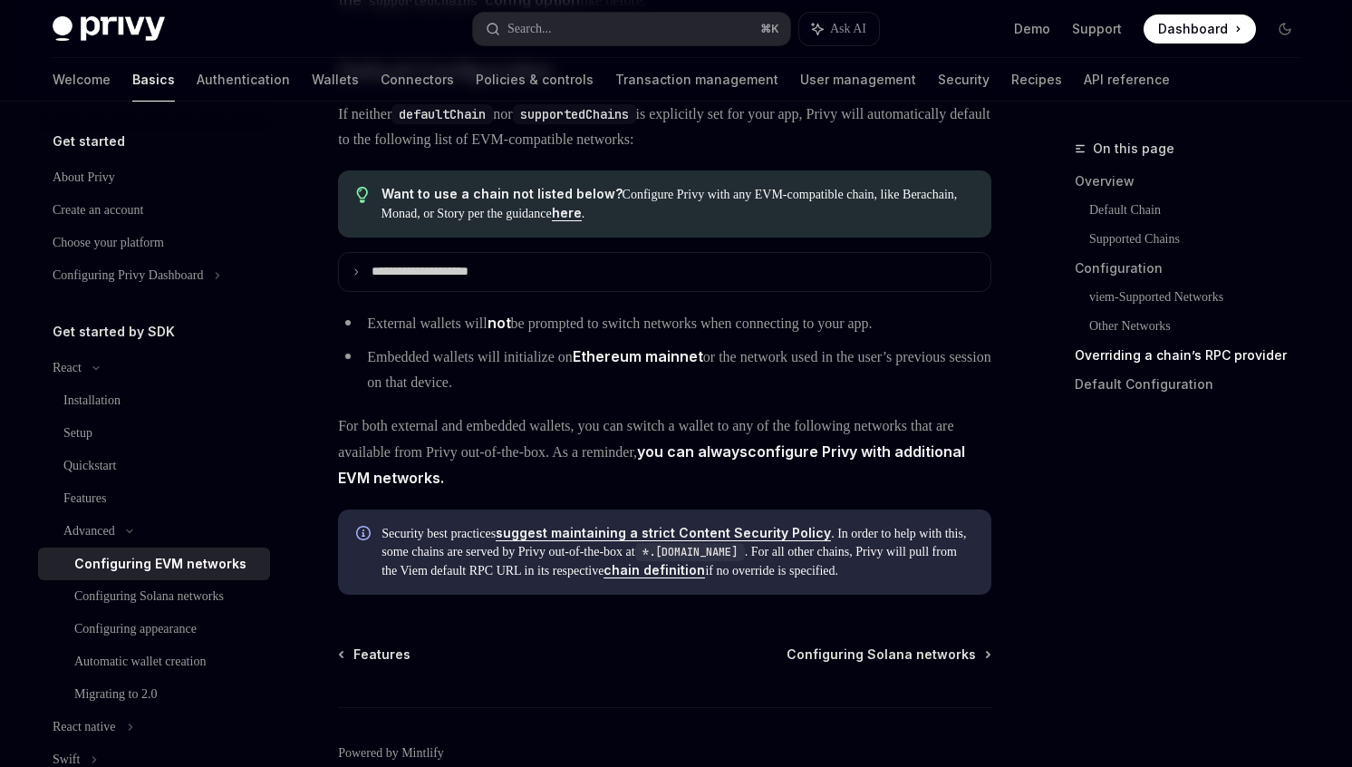
click at [582, 221] on link "here" at bounding box center [567, 213] width 30 height 16
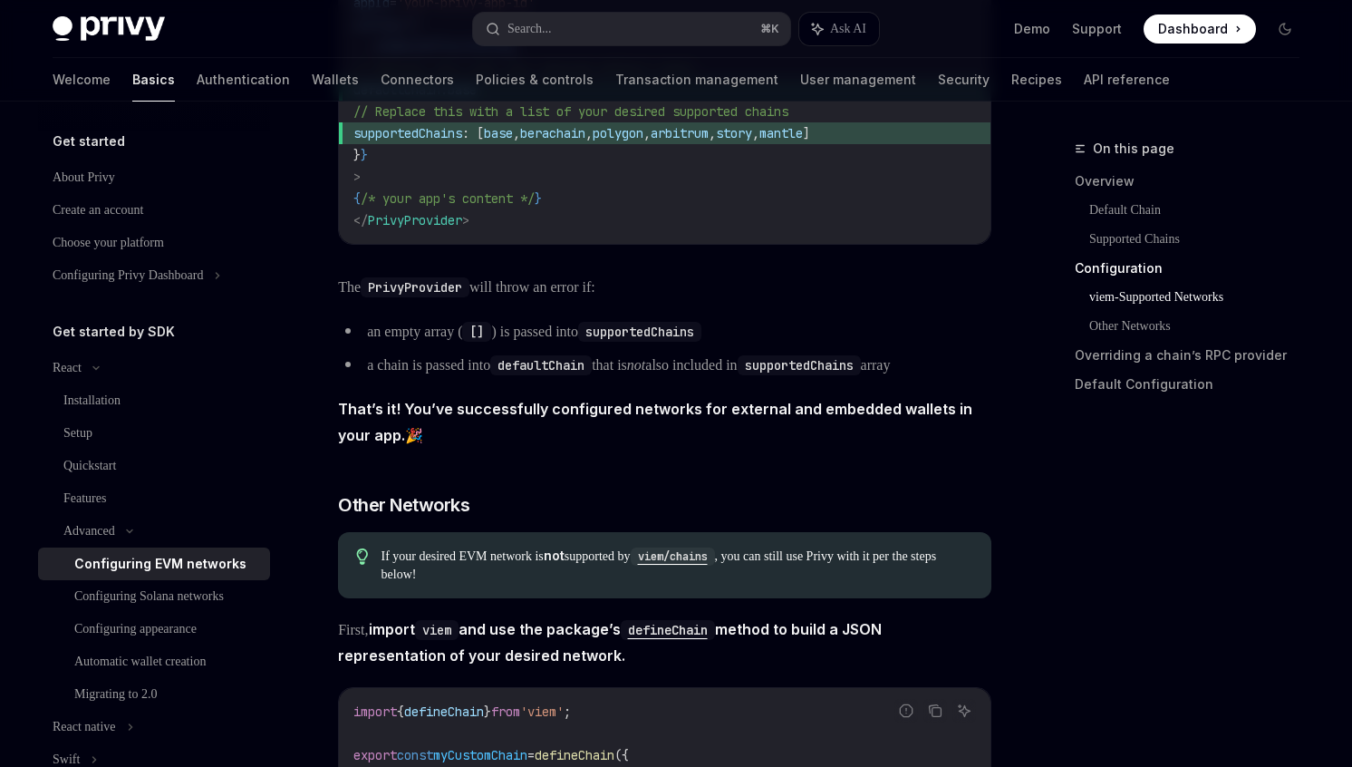
scroll to position [2462, 0]
